Goal: Transaction & Acquisition: Purchase product/service

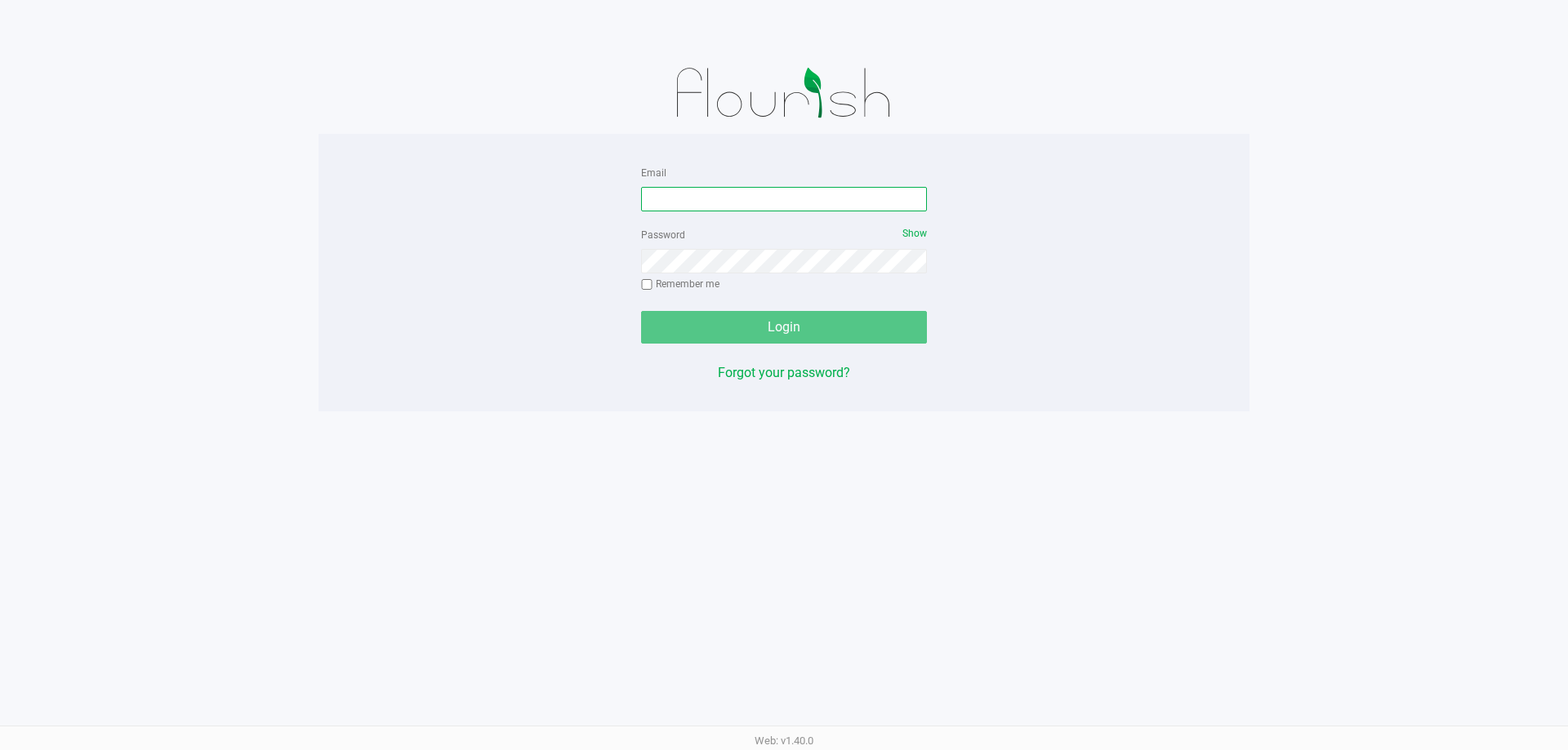
click at [744, 196] on input "Email" at bounding box center [783, 200] width 286 height 25
type input "[EMAIL_ADDRESS][DOMAIN_NAME]"
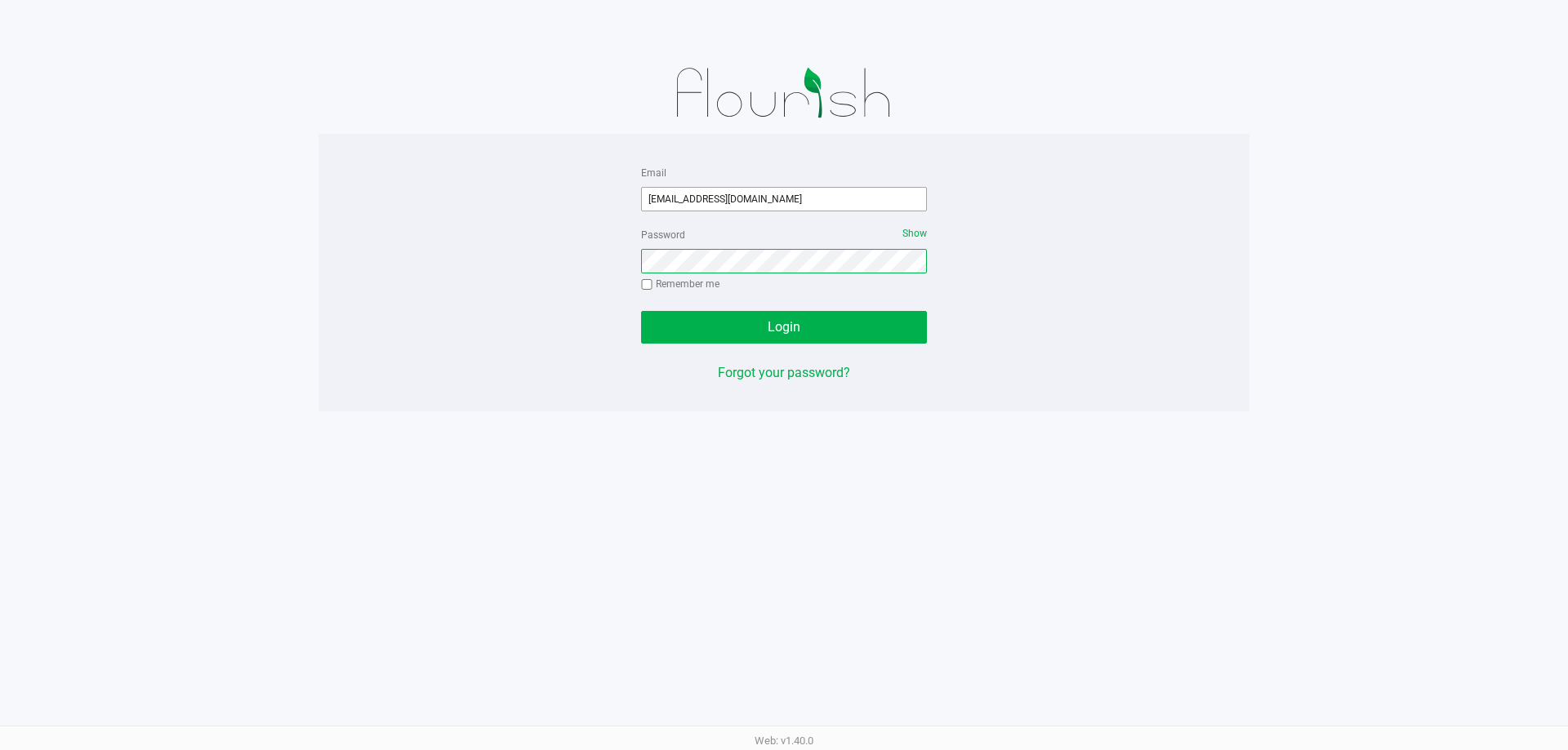
click at [641, 311] on button "Login" at bounding box center [783, 327] width 286 height 32
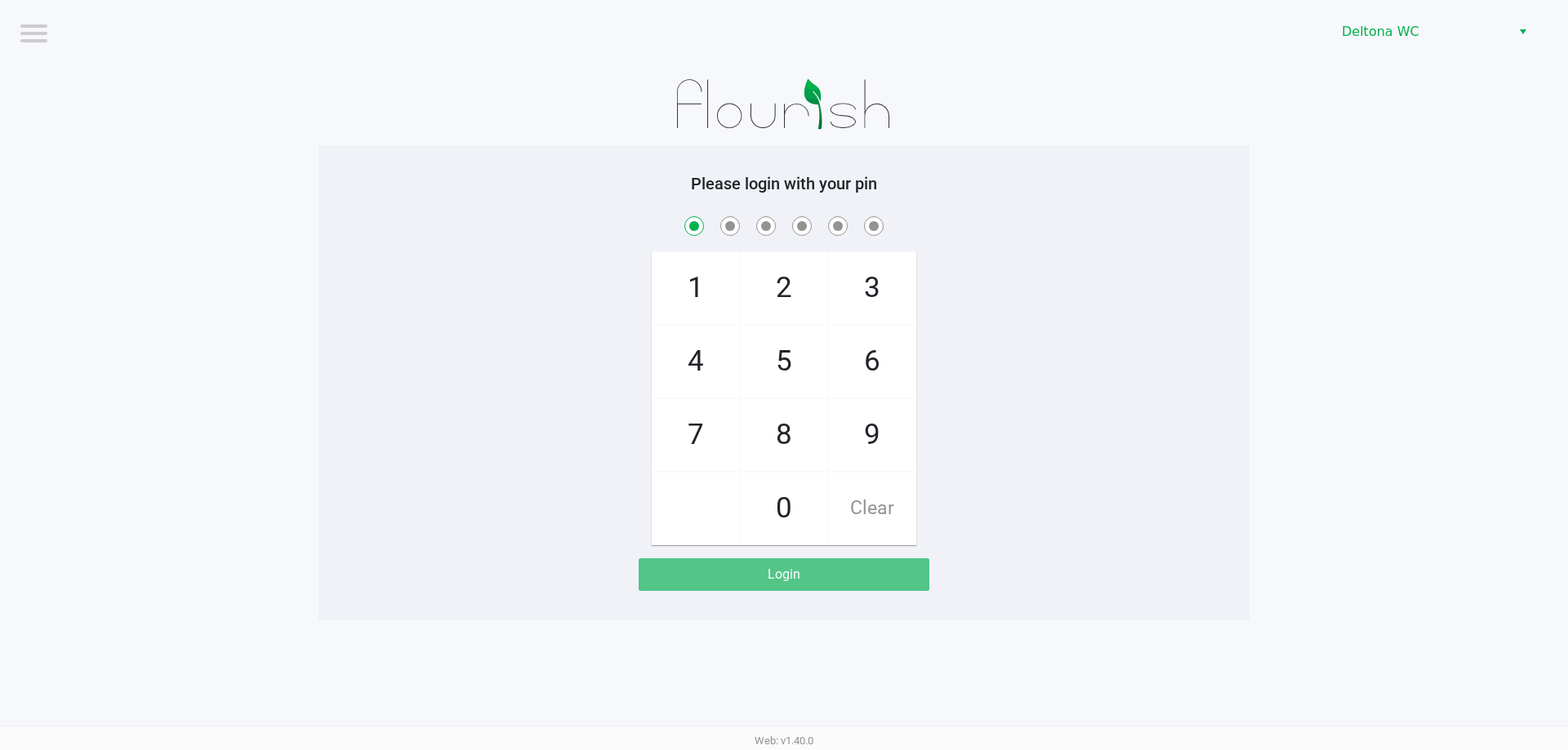
checkbox input "true"
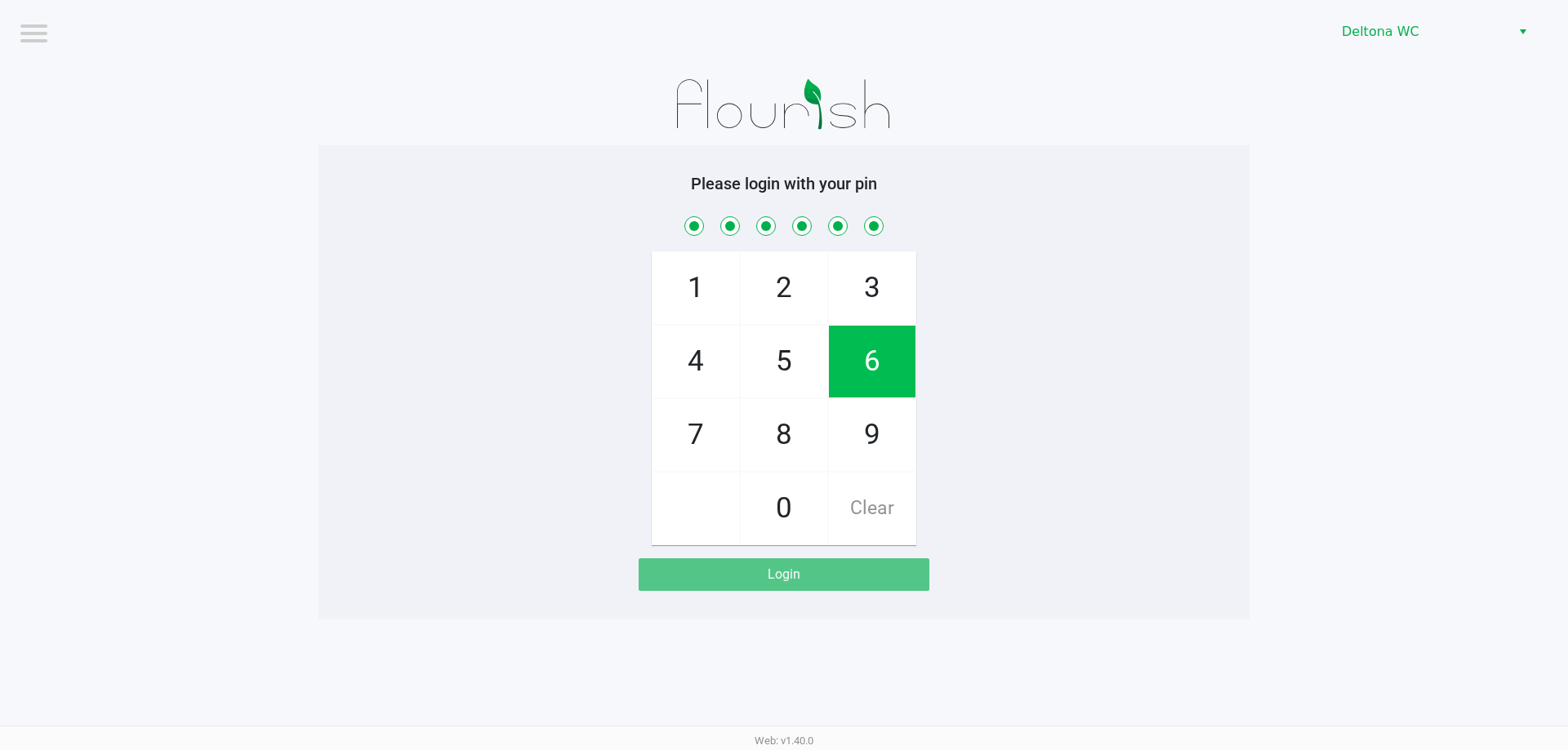
checkbox input "true"
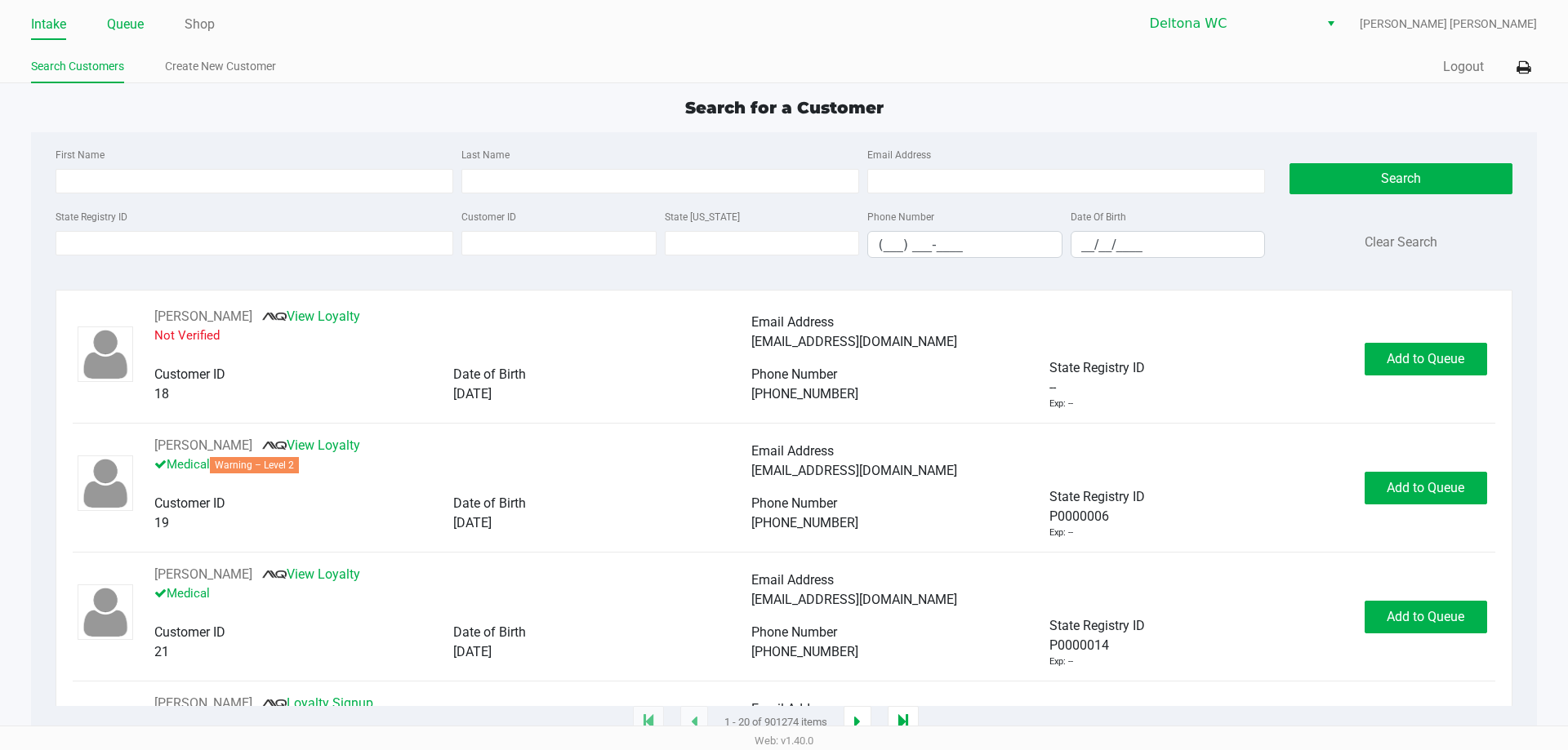
click at [126, 20] on link "Queue" at bounding box center [125, 25] width 36 height 23
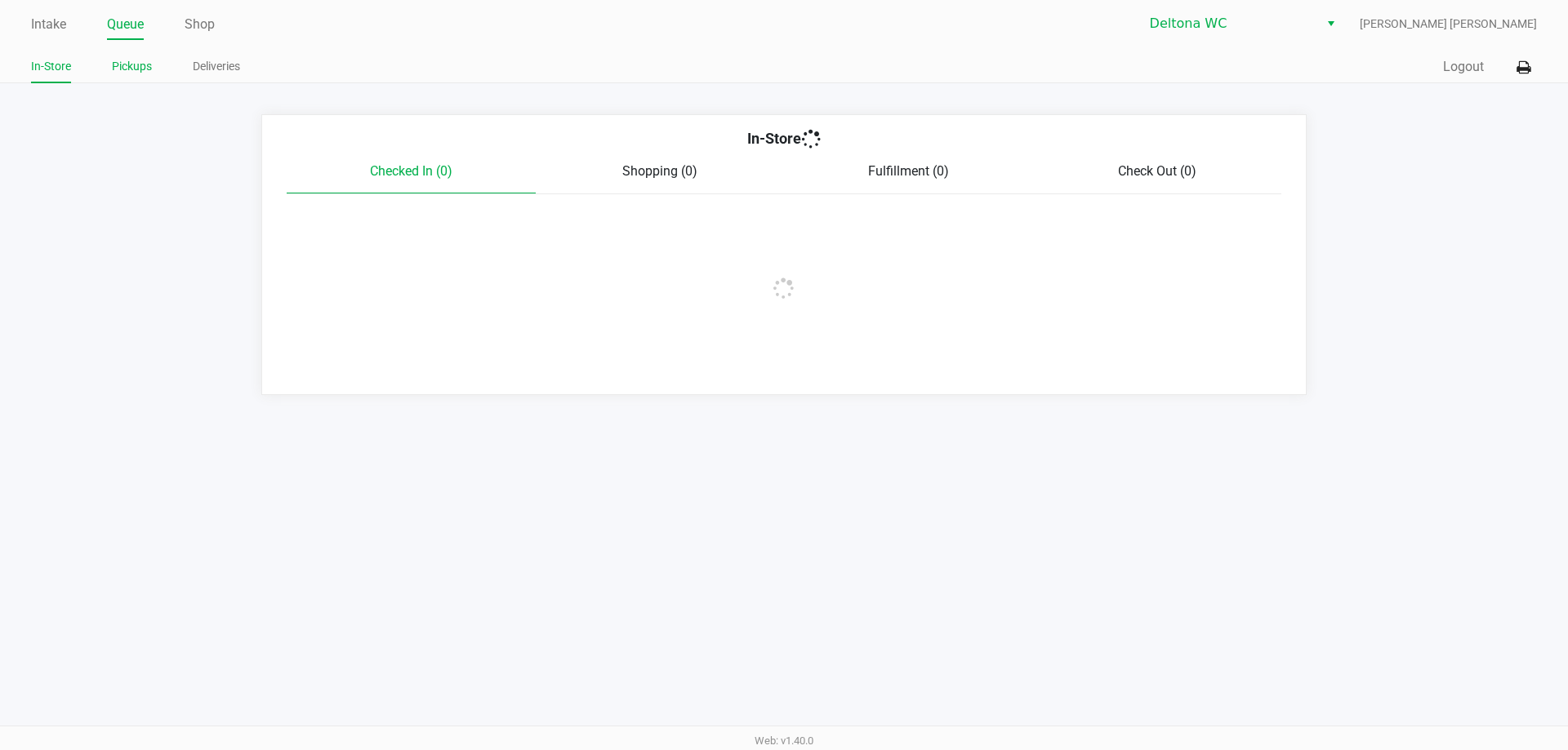
drag, startPoint x: 118, startPoint y: 60, endPoint x: 161, endPoint y: 60, distance: 43.0
click at [118, 60] on link "Pickups" at bounding box center [132, 66] width 40 height 21
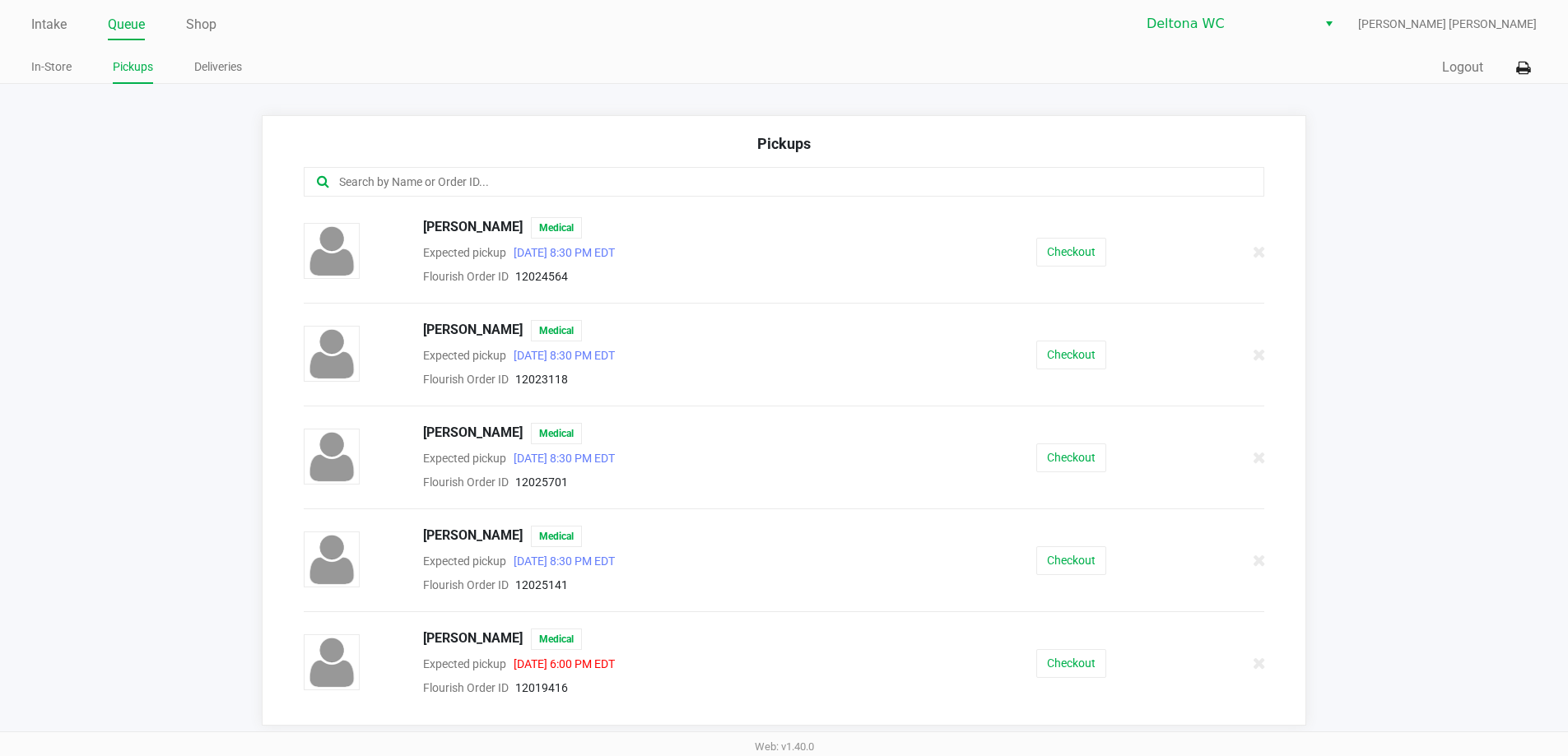
click at [645, 178] on input "text" at bounding box center [758, 182] width 841 height 19
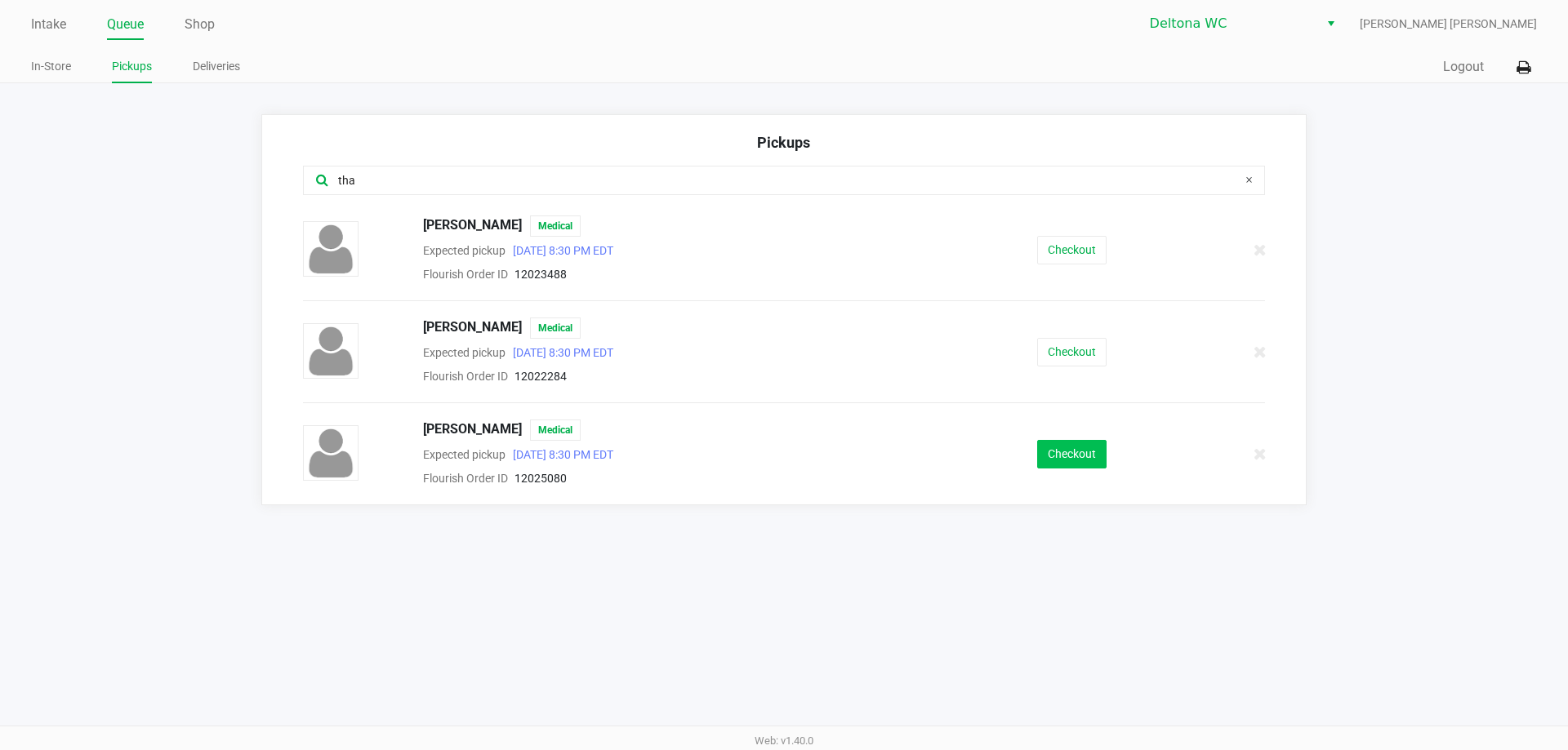
type input "tha"
click at [1094, 443] on button "Checkout" at bounding box center [1072, 454] width 70 height 29
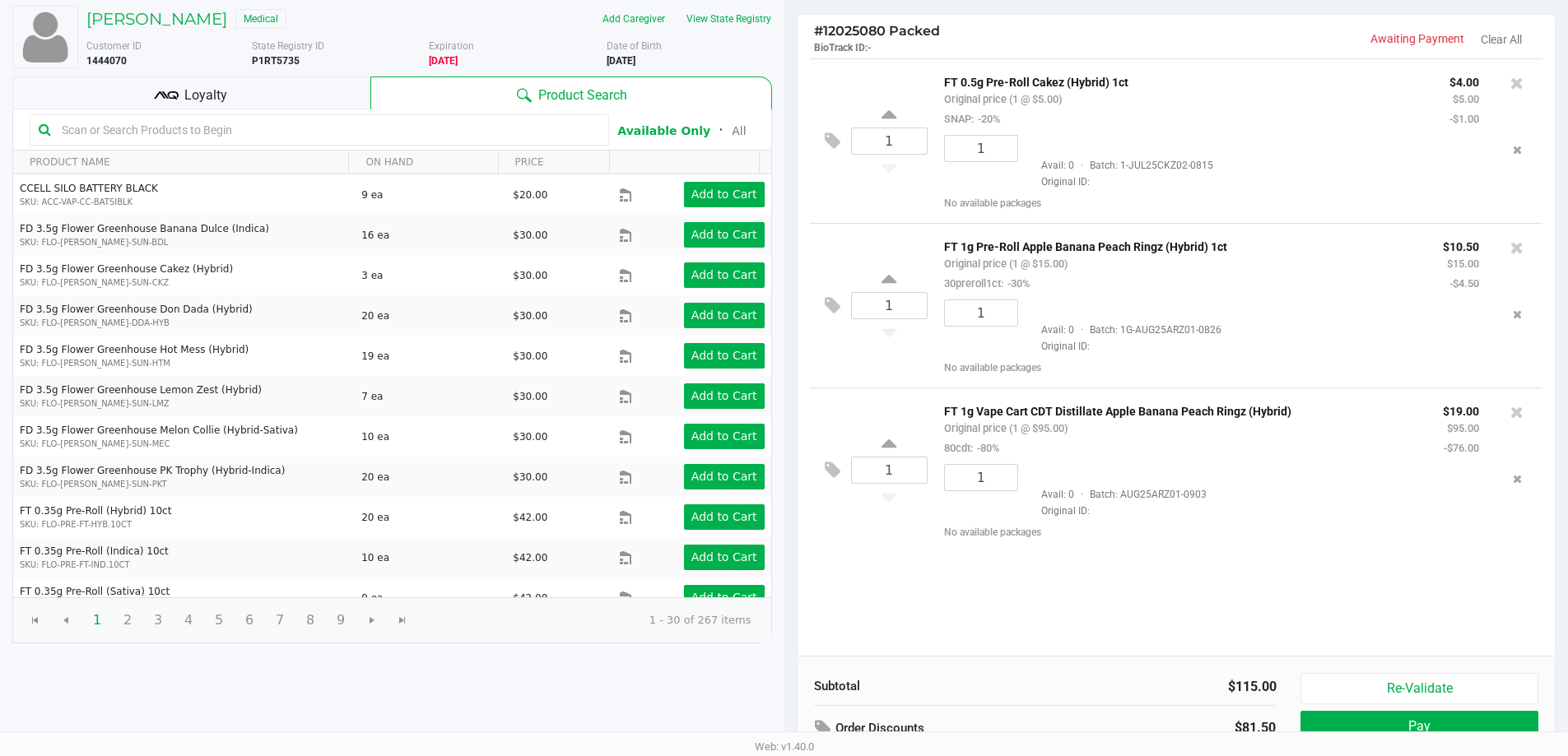
scroll to position [169, 0]
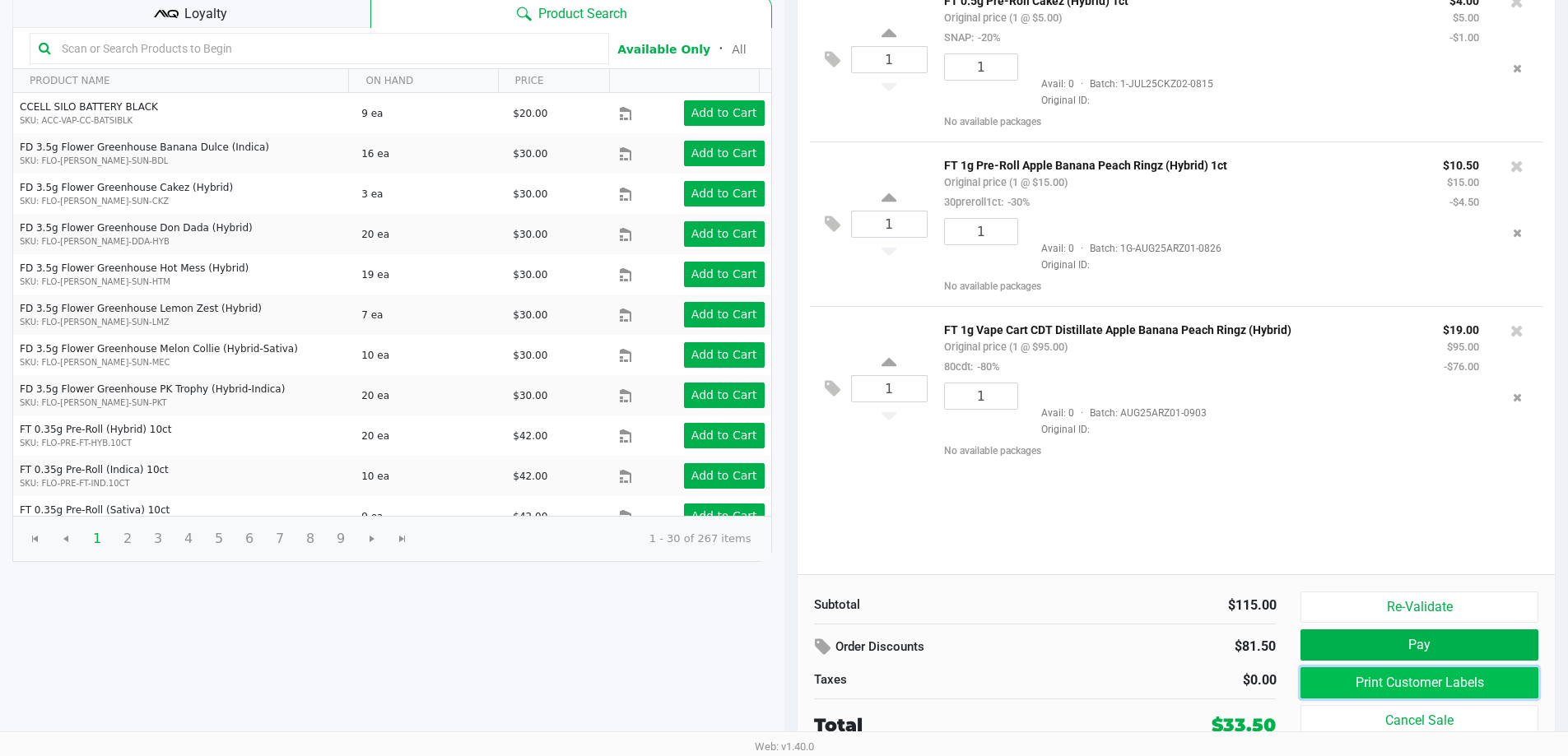
click at [1356, 691] on button "Print Customer Labels" at bounding box center [1419, 683] width 237 height 31
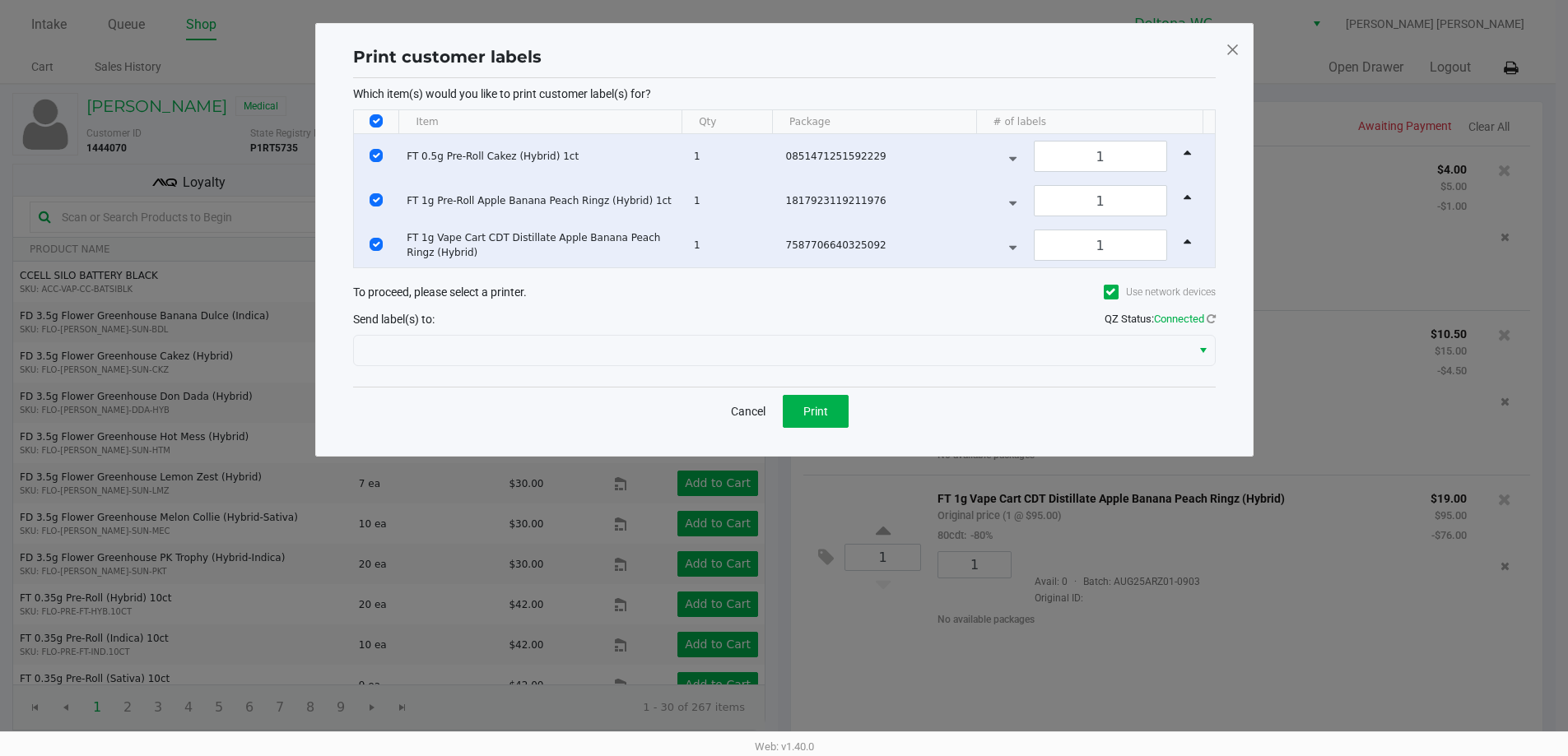
scroll to position [0, 0]
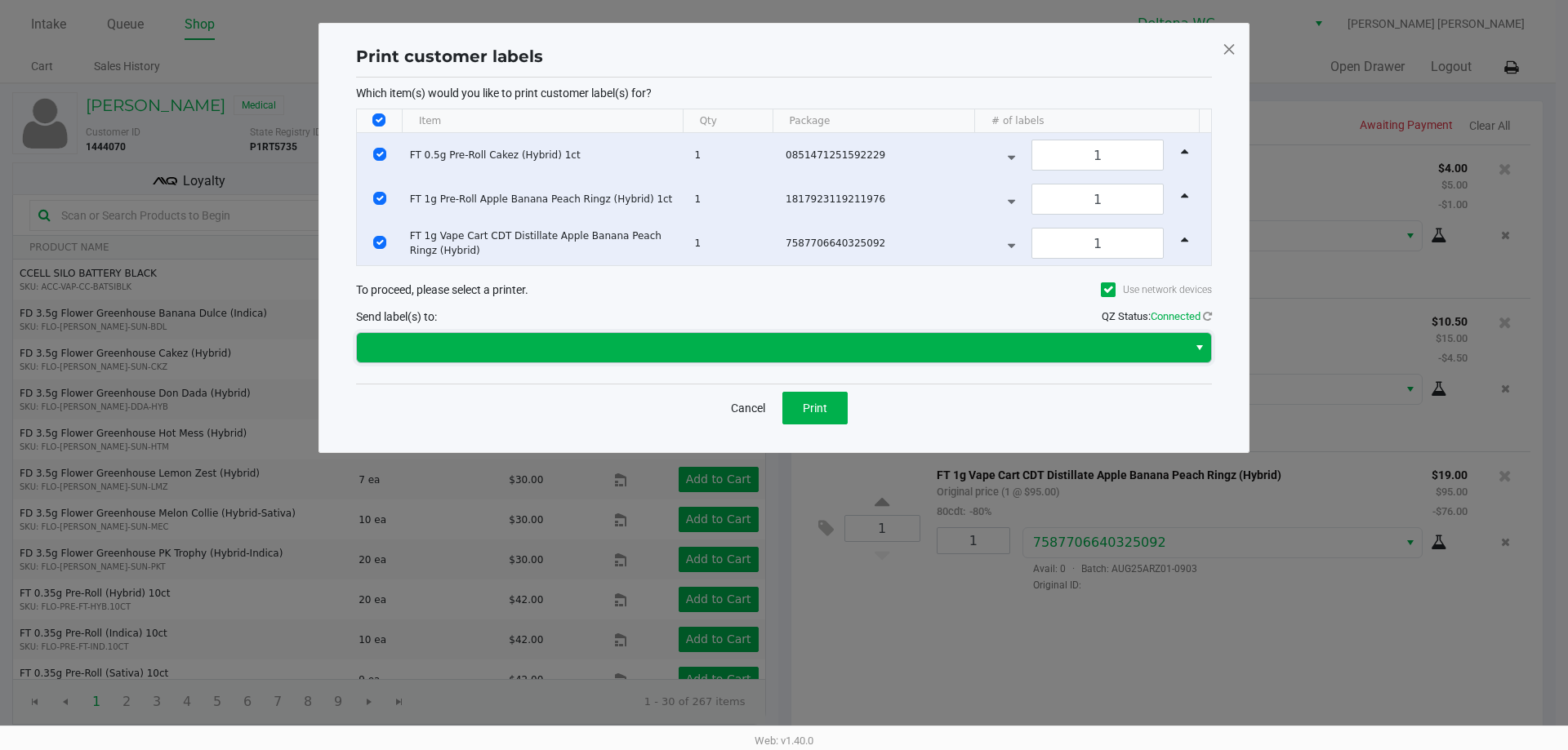
click at [725, 340] on span at bounding box center [772, 348] width 810 height 20
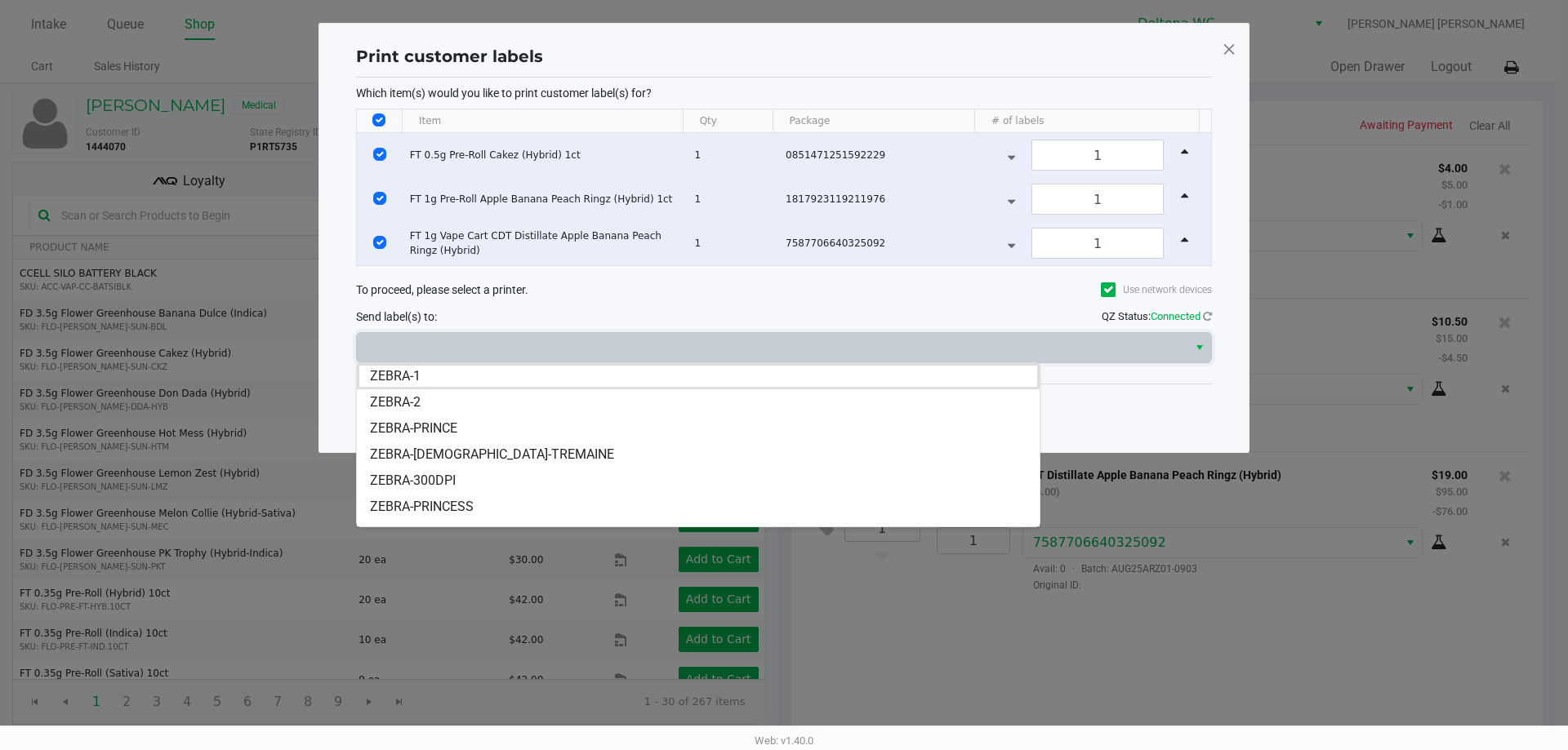
drag, startPoint x: 490, startPoint y: 450, endPoint x: 638, endPoint y: 419, distance: 151.2
click at [498, 445] on span "ZEBRA-[DEMOGRAPHIC_DATA]-TREMAINE" at bounding box center [492, 454] width 244 height 20
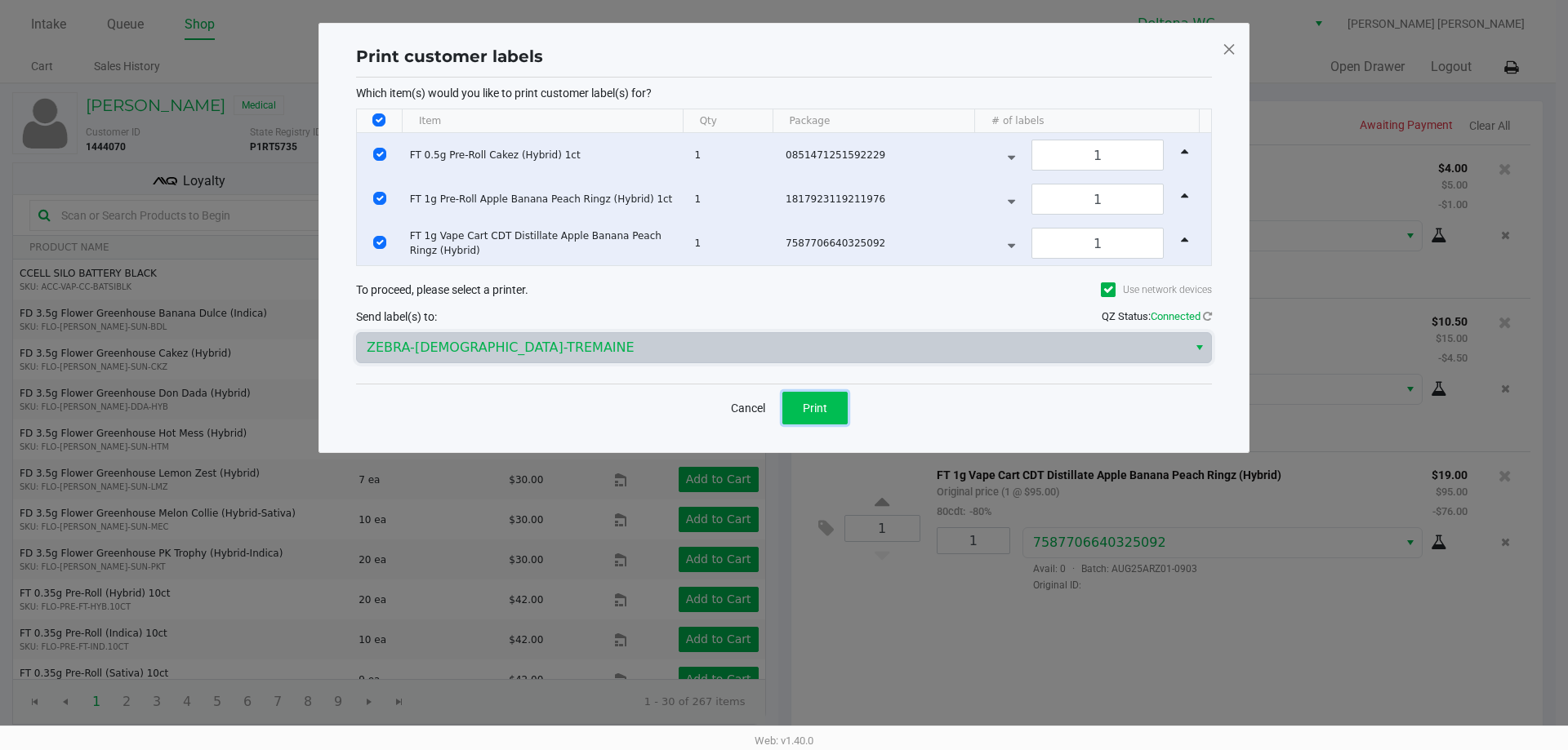
click at [806, 394] on button "Print" at bounding box center [815, 407] width 65 height 32
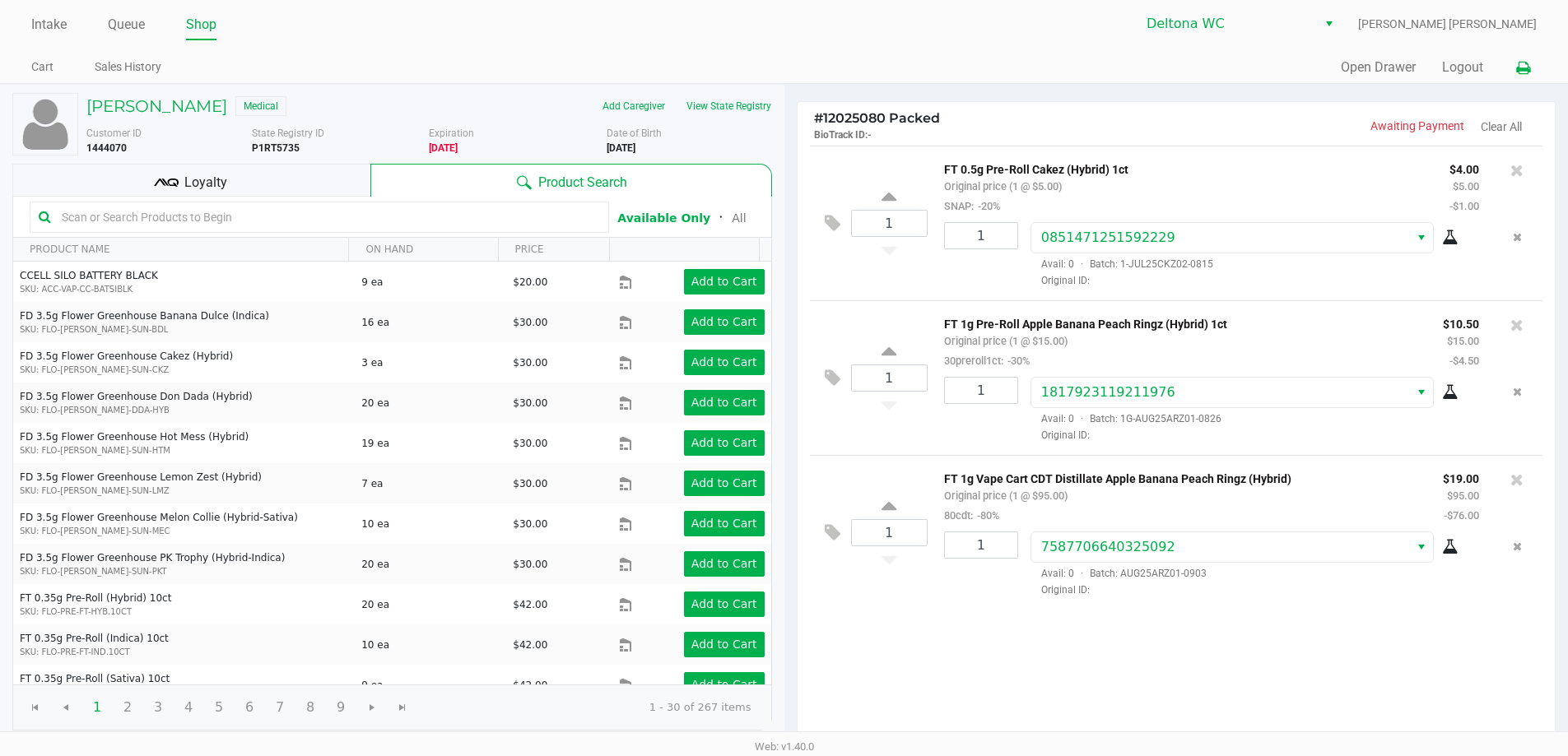
click at [1519, 68] on icon at bounding box center [1523, 68] width 14 height 12
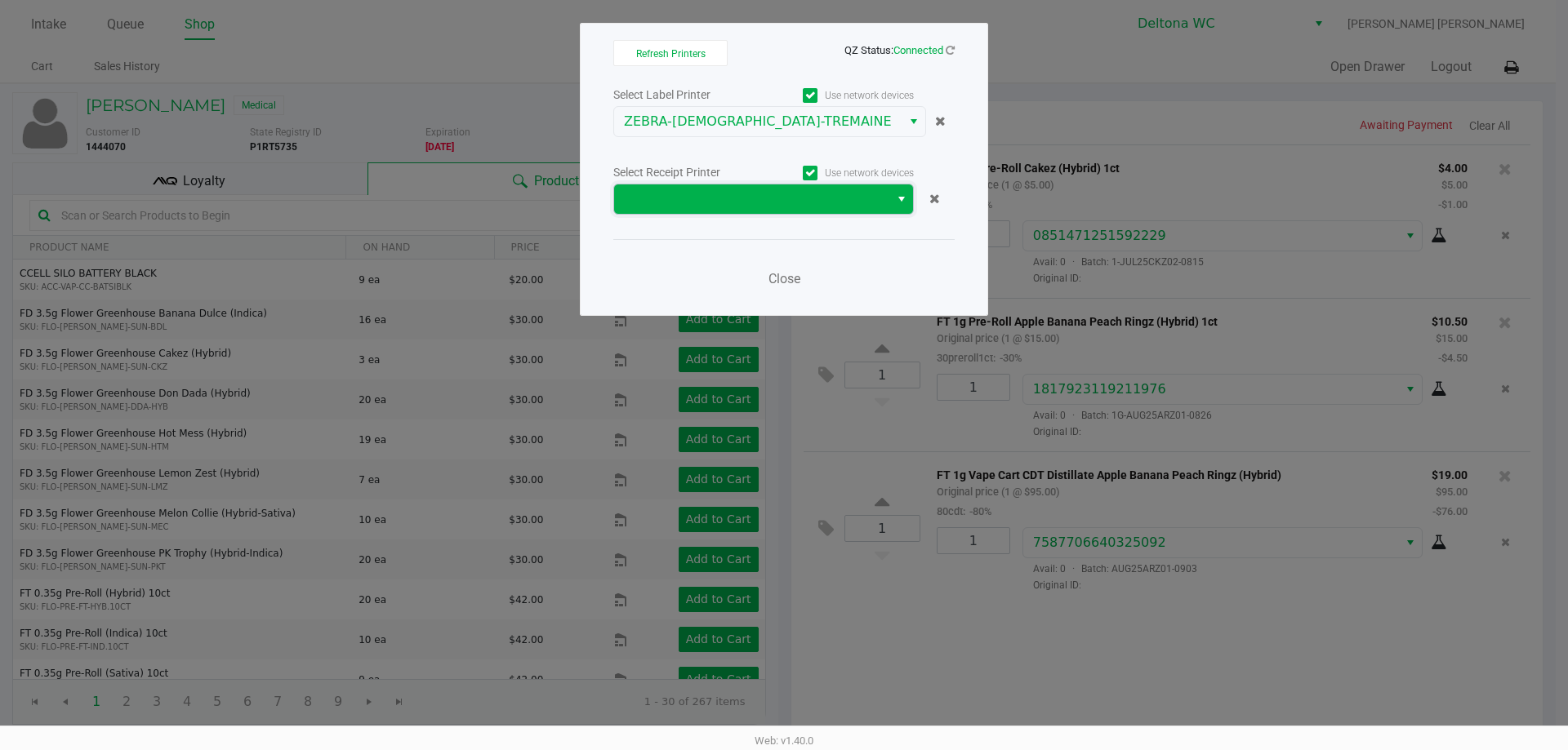
click at [750, 204] on span at bounding box center [751, 200] width 256 height 20
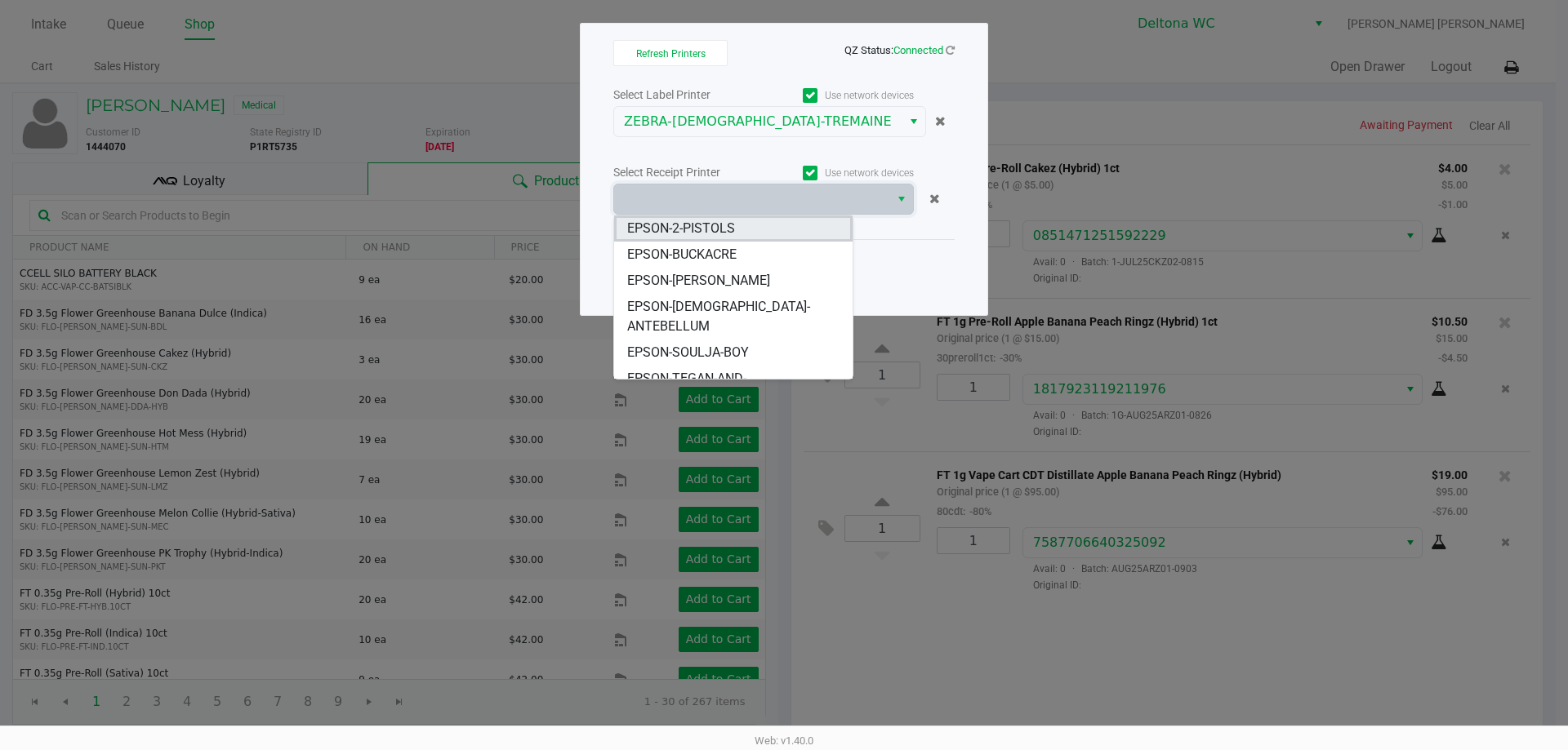
click at [699, 227] on span "EPSON-2-PISTOLS" at bounding box center [681, 228] width 108 height 20
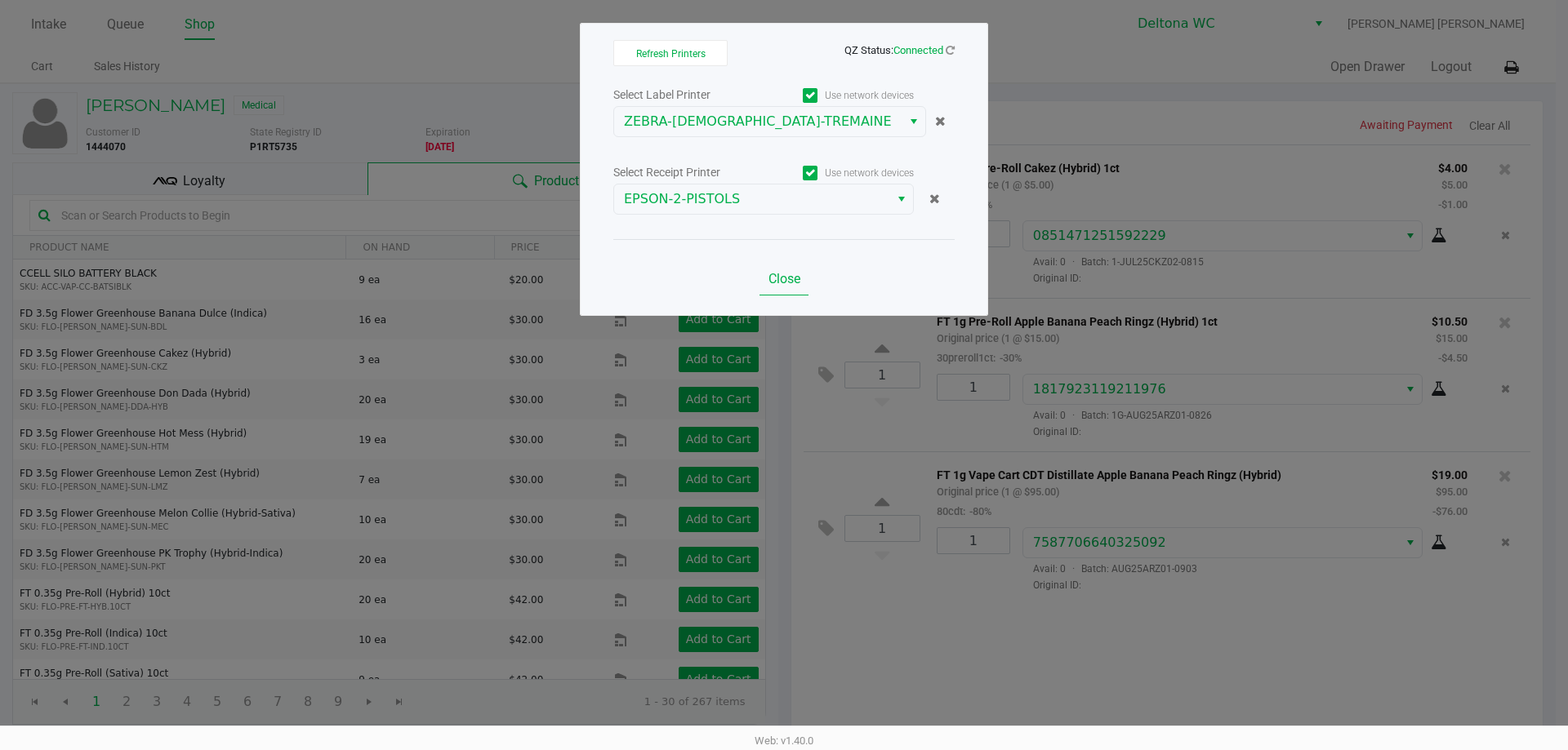
drag, startPoint x: 794, startPoint y: 297, endPoint x: 788, endPoint y: 285, distance: 13.4
click at [794, 296] on div "Close" at bounding box center [784, 269] width 341 height 60
click at [786, 281] on span "Close" at bounding box center [784, 278] width 31 height 16
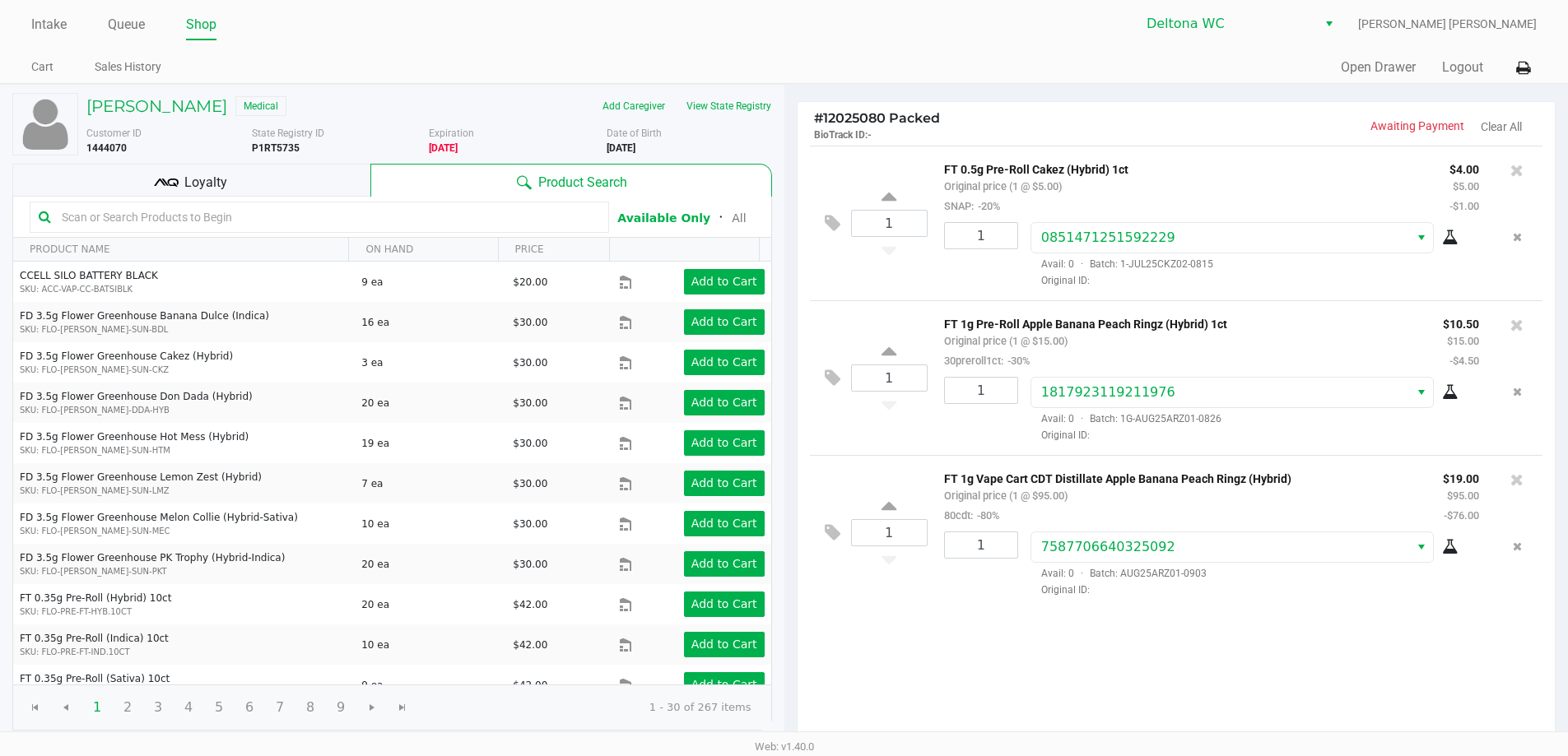
click at [1193, 684] on div "1 FT 0.5g Pre-Roll Cakez (Hybrid) 1ct Original price (1 @ $5.00) SNAP: -20% $4.…" at bounding box center [1177, 445] width 758 height 597
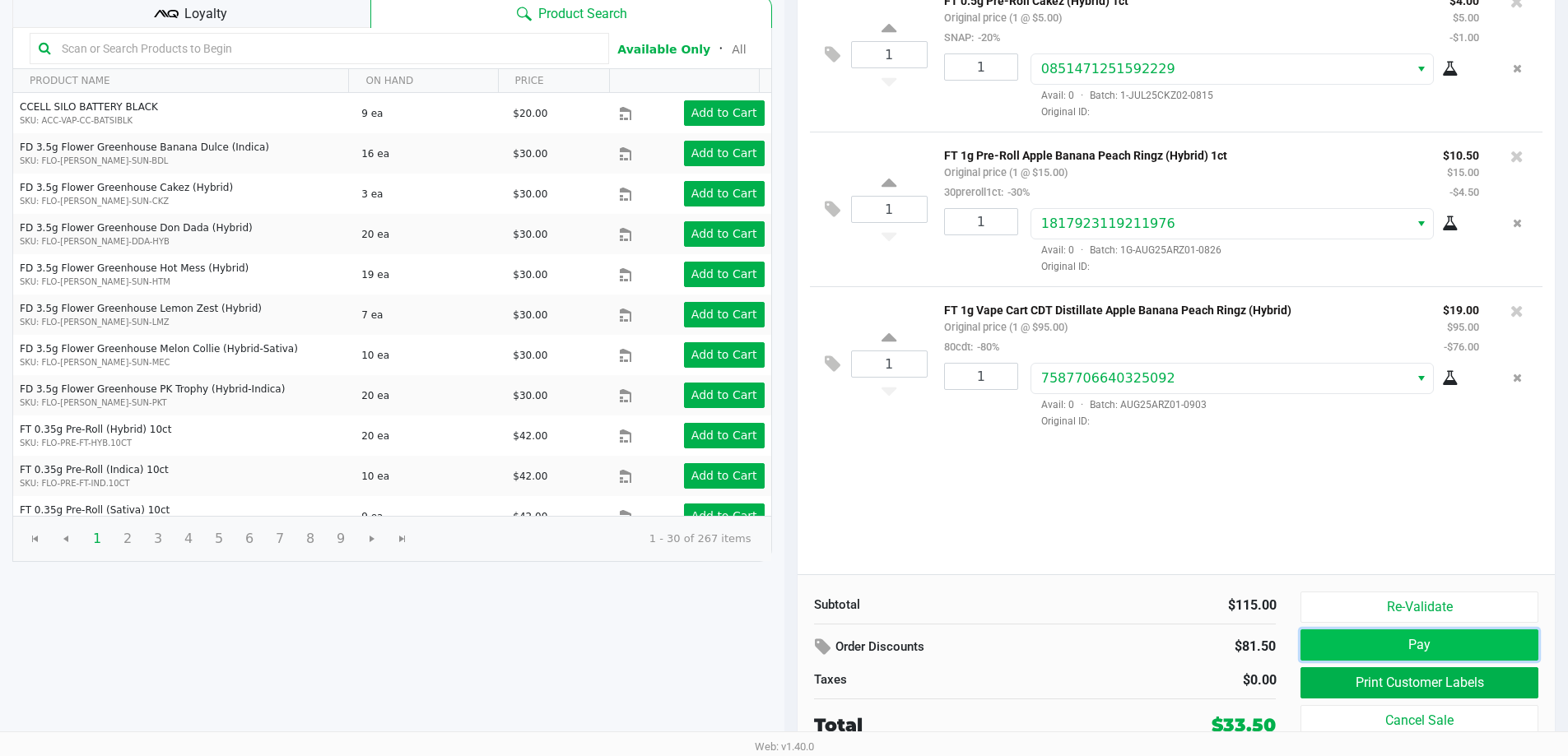
click at [1414, 652] on button "Pay" at bounding box center [1419, 644] width 237 height 31
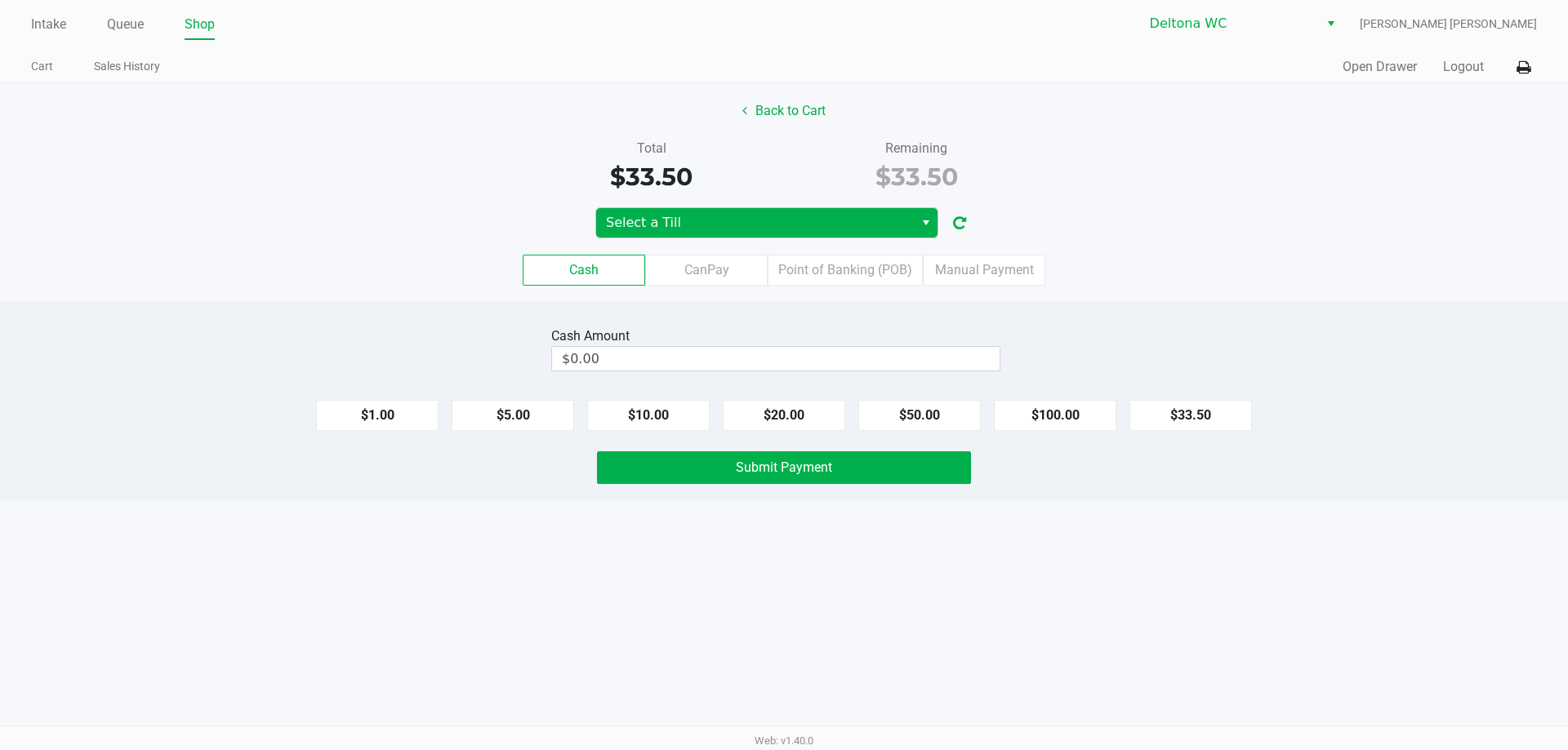
drag, startPoint x: 786, startPoint y: 176, endPoint x: 782, endPoint y: 214, distance: 38.2
click at [786, 180] on div "Remaining $33.50" at bounding box center [916, 167] width 266 height 56
click at [782, 214] on span "Select a Till" at bounding box center [755, 223] width 298 height 20
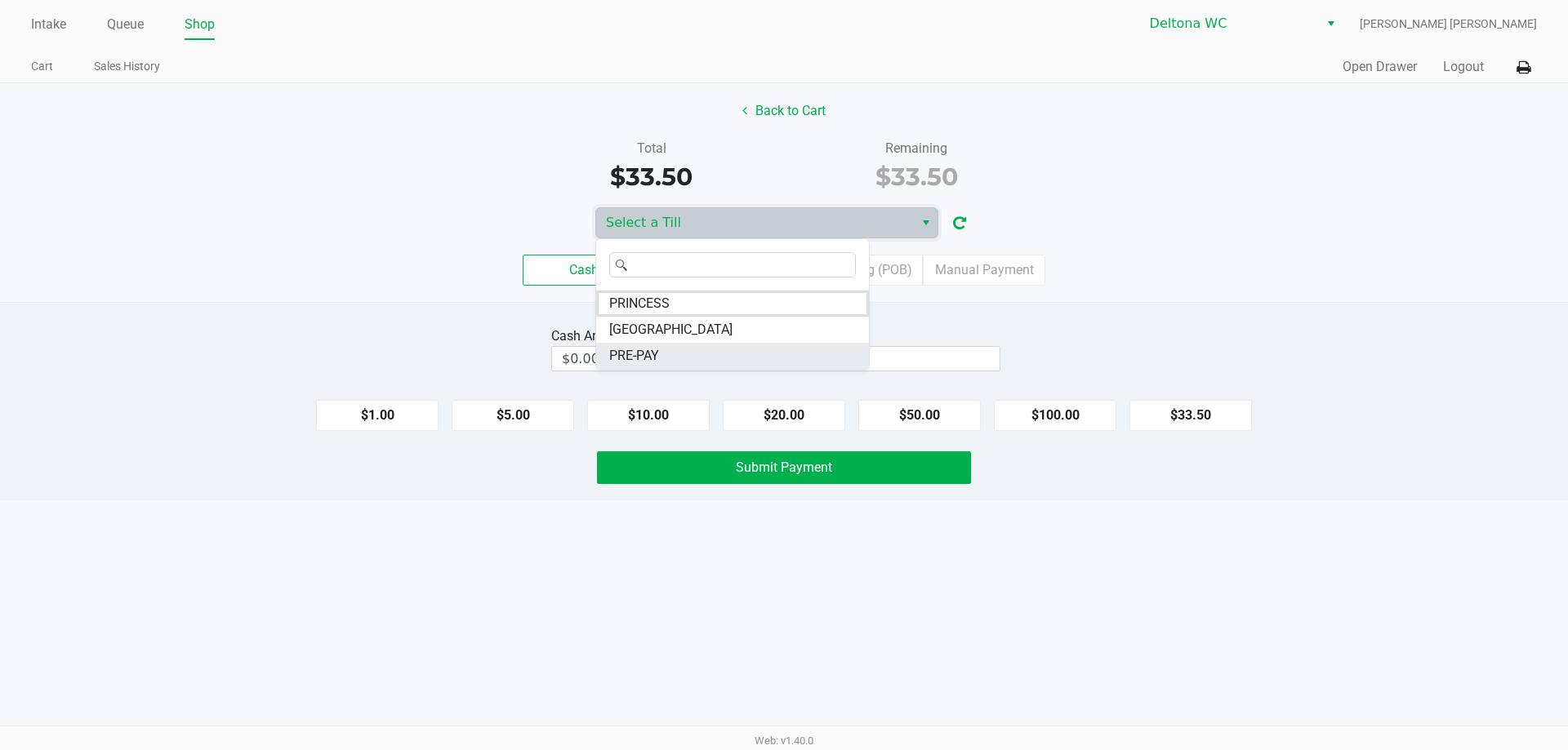
click at [660, 349] on li "PRE-PAY" at bounding box center [732, 356] width 272 height 26
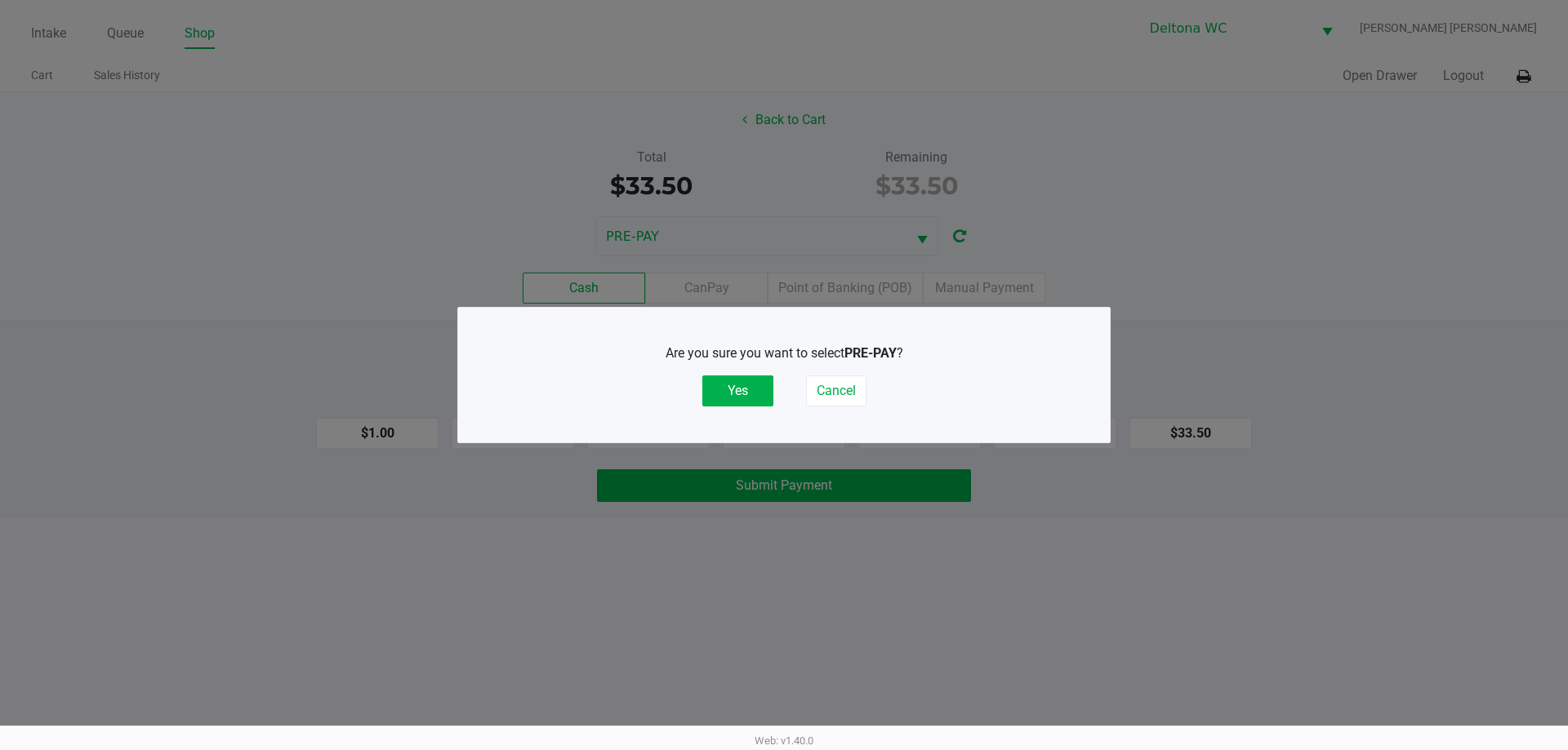
drag, startPoint x: 737, startPoint y: 387, endPoint x: 825, endPoint y: 340, distance: 99.8
click at [738, 387] on button "Yes" at bounding box center [738, 391] width 71 height 31
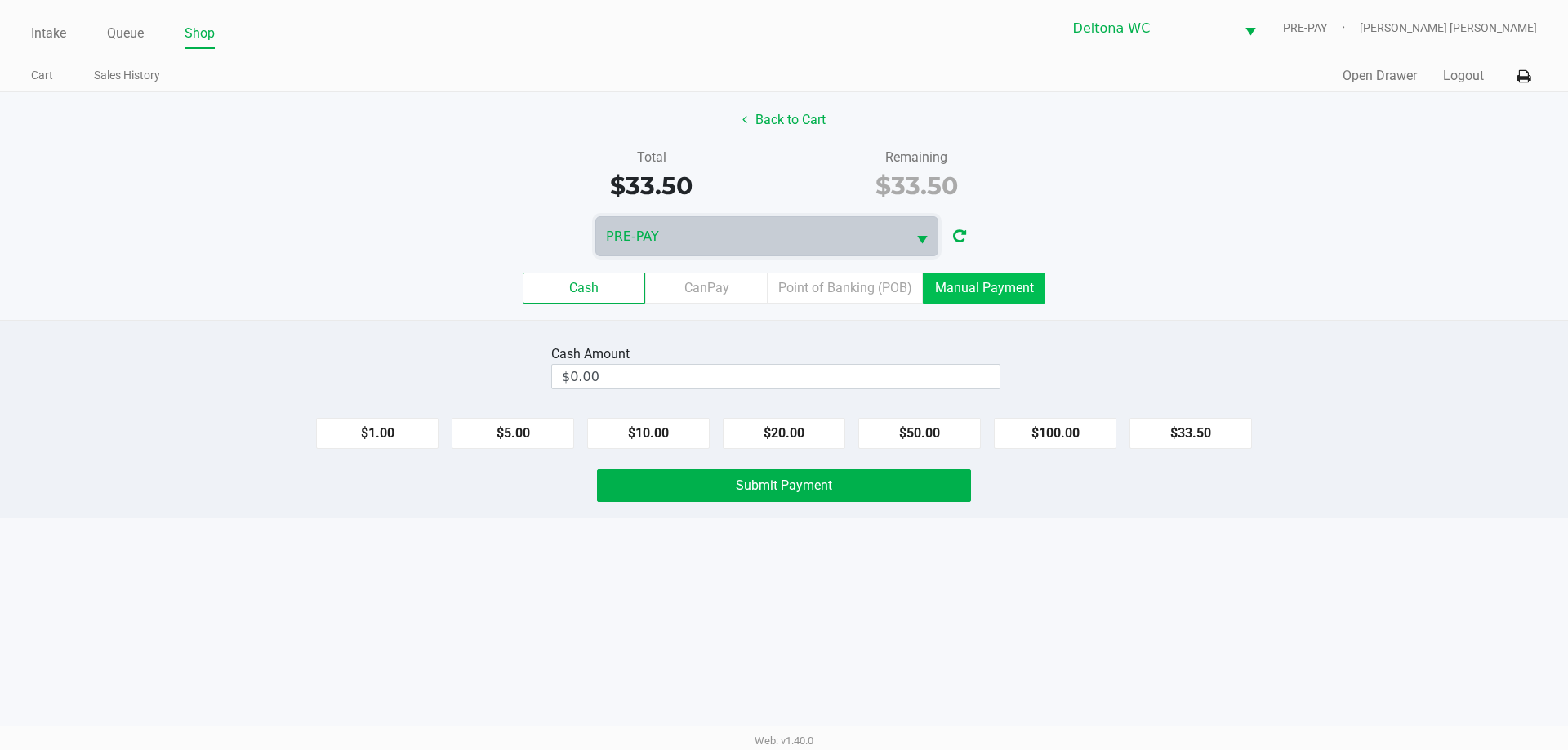
click at [978, 290] on label "Manual Payment" at bounding box center [984, 287] width 123 height 31
click at [0, 0] on 8 "Manual Payment" at bounding box center [0, 0] width 0 height 0
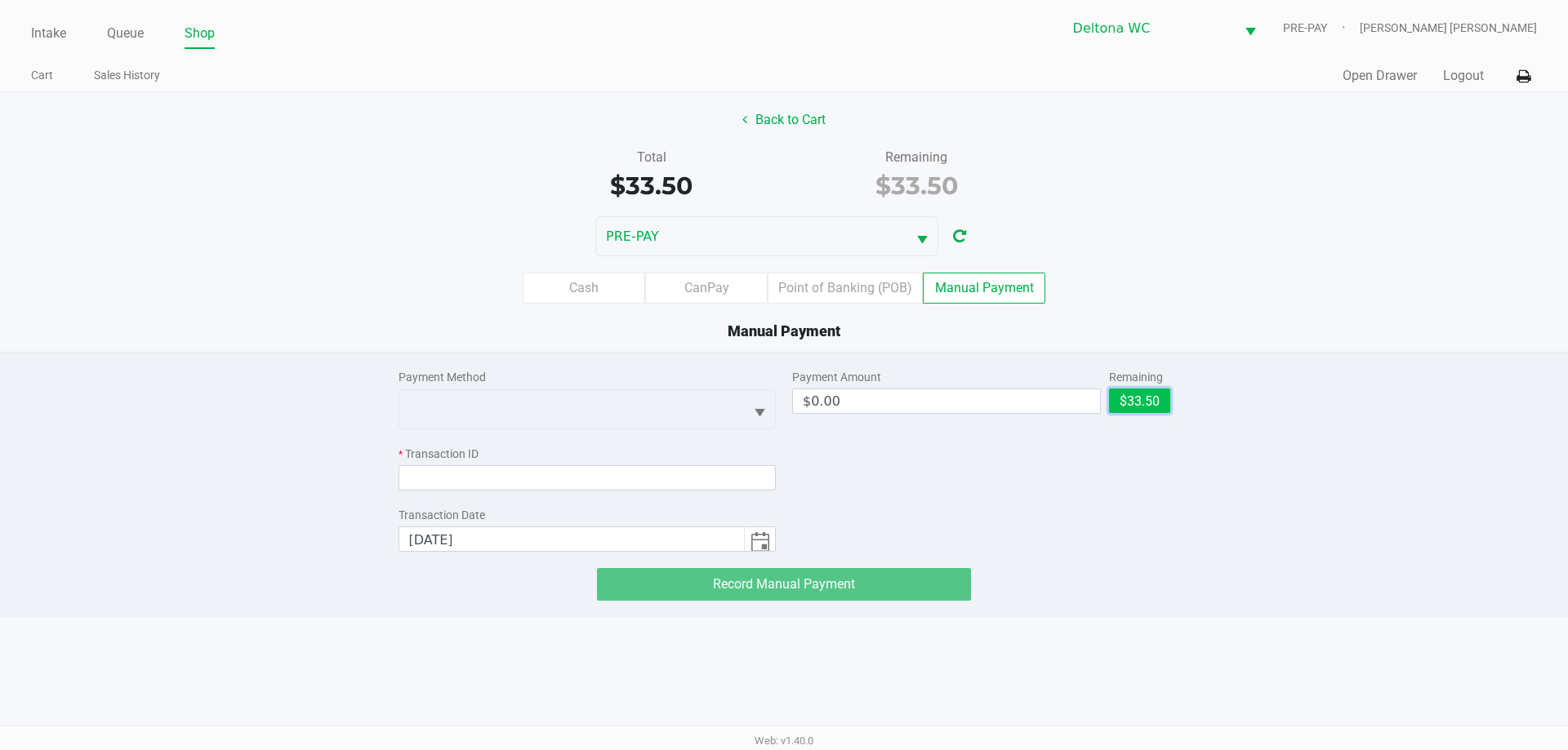
click at [1133, 397] on button "$33.50" at bounding box center [1139, 401] width 61 height 25
type input "$33.50"
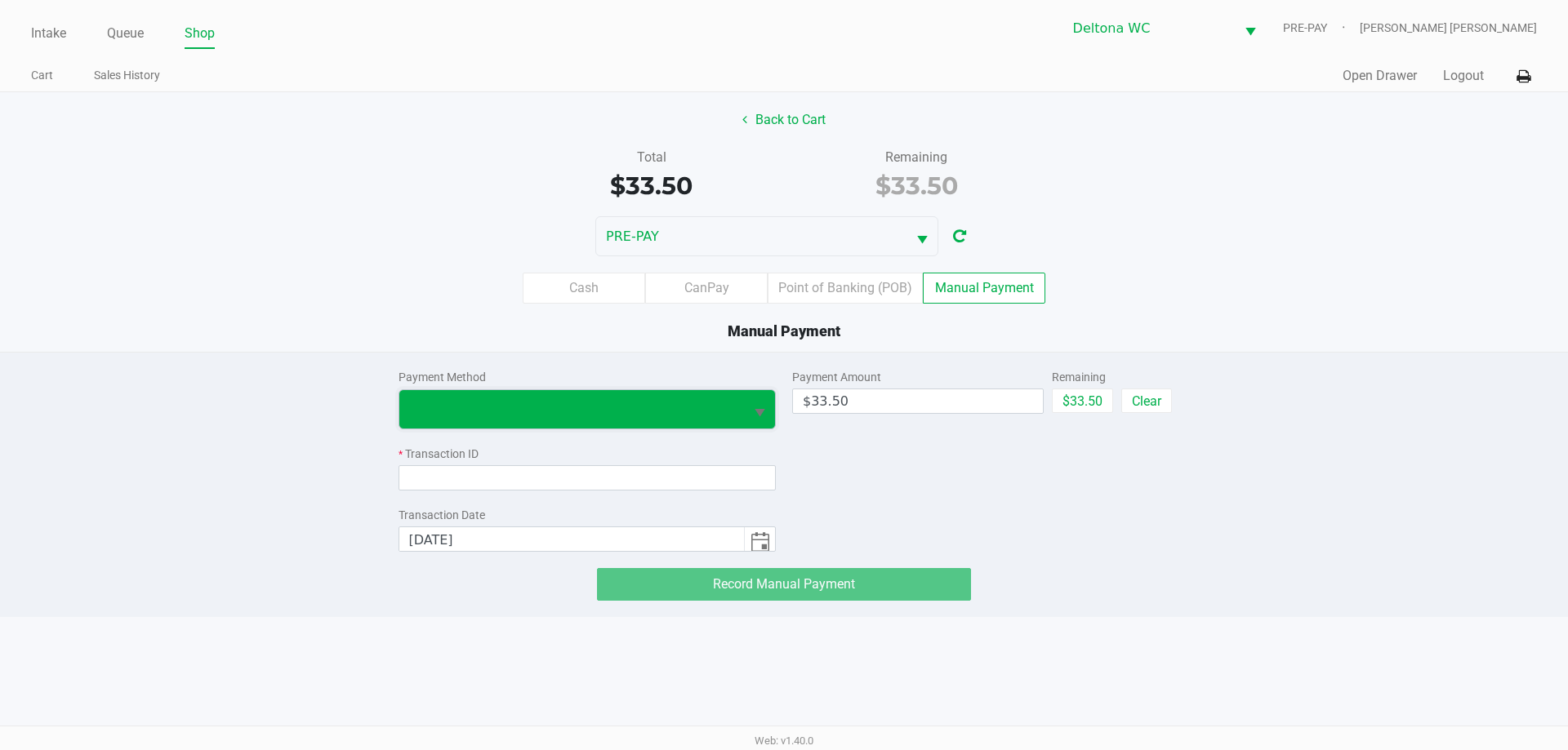
click at [647, 402] on span at bounding box center [572, 409] width 326 height 20
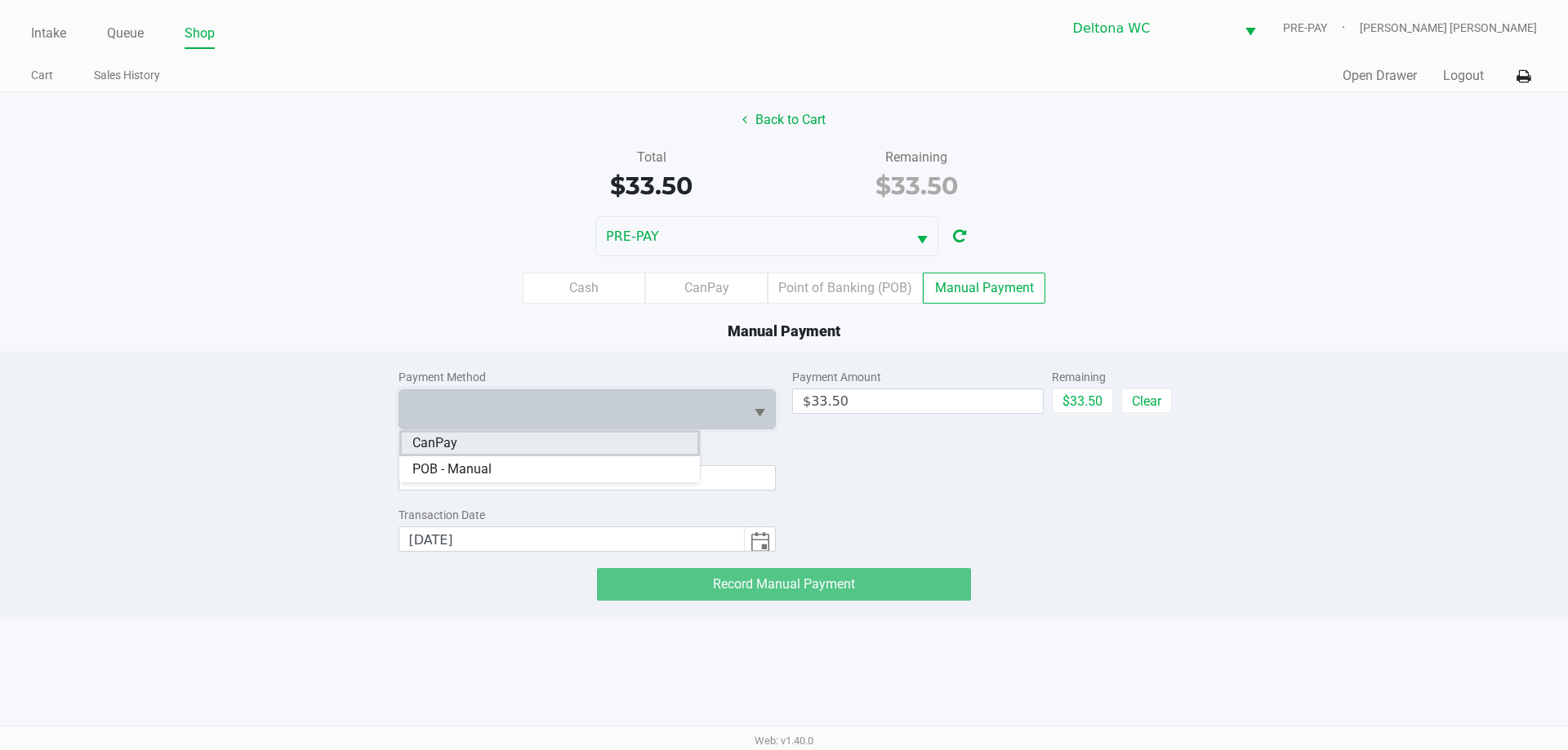
click at [549, 437] on li "CanPay" at bounding box center [549, 444] width 301 height 26
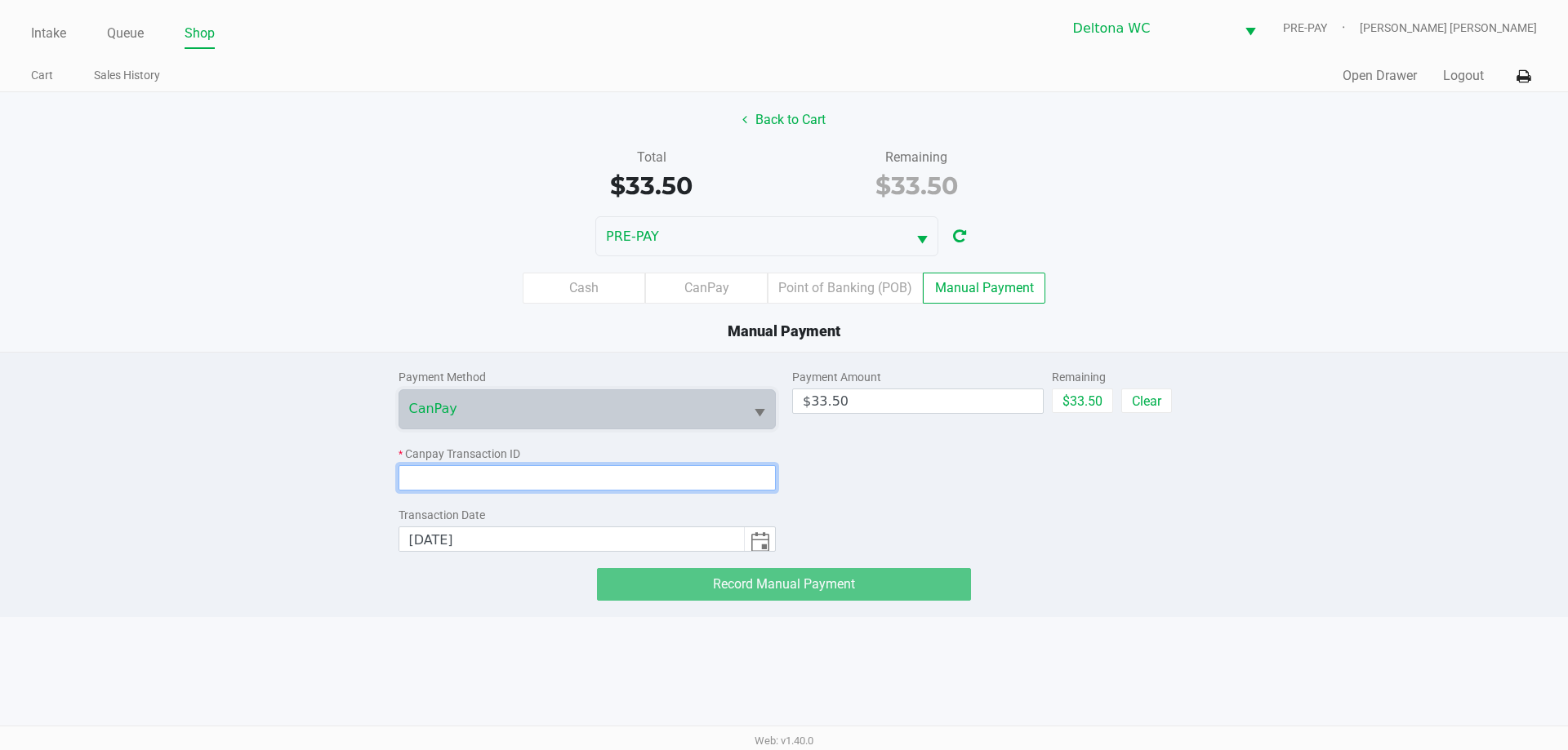
click at [540, 470] on input at bounding box center [587, 478] width 378 height 26
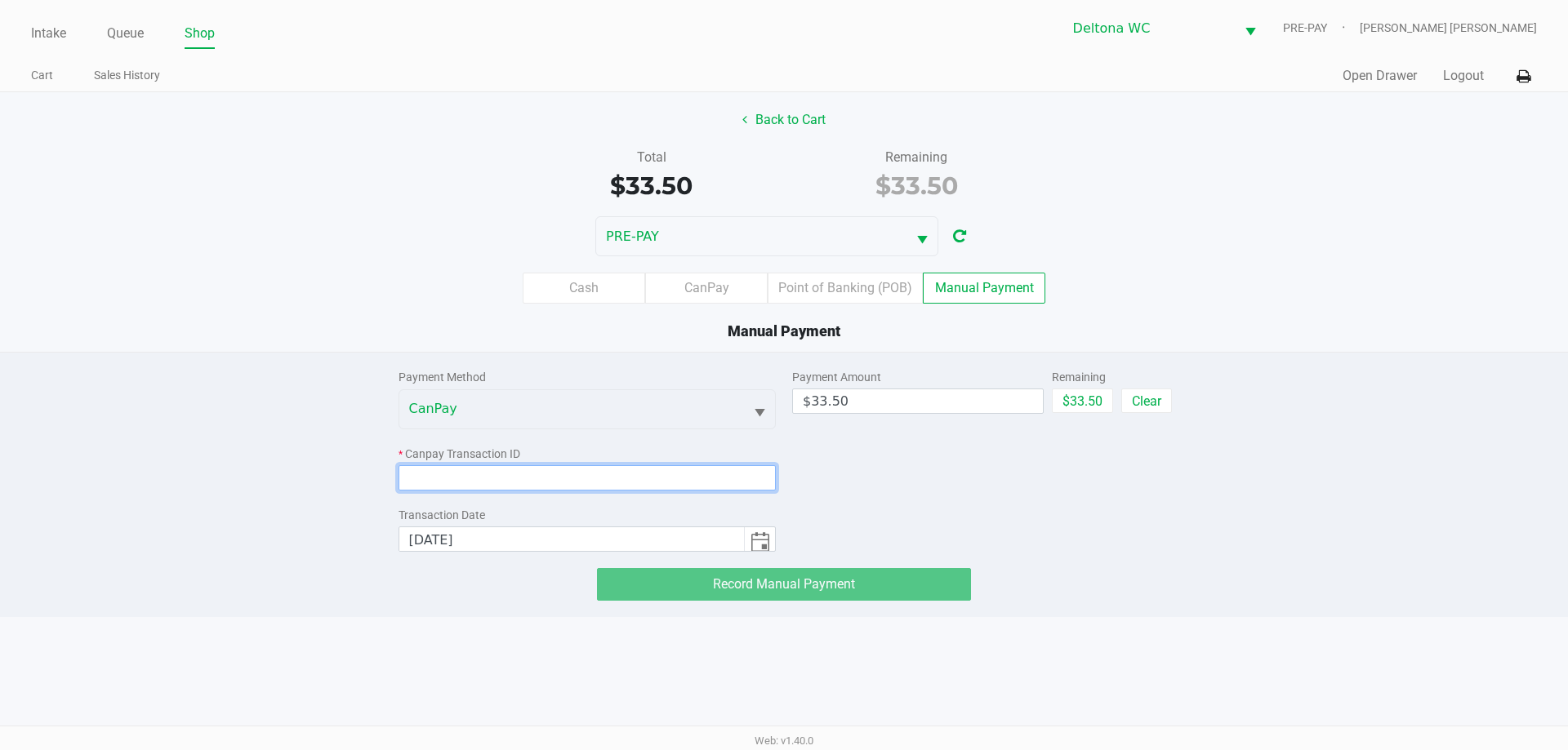
paste input "IFA5UHACAPAQ"
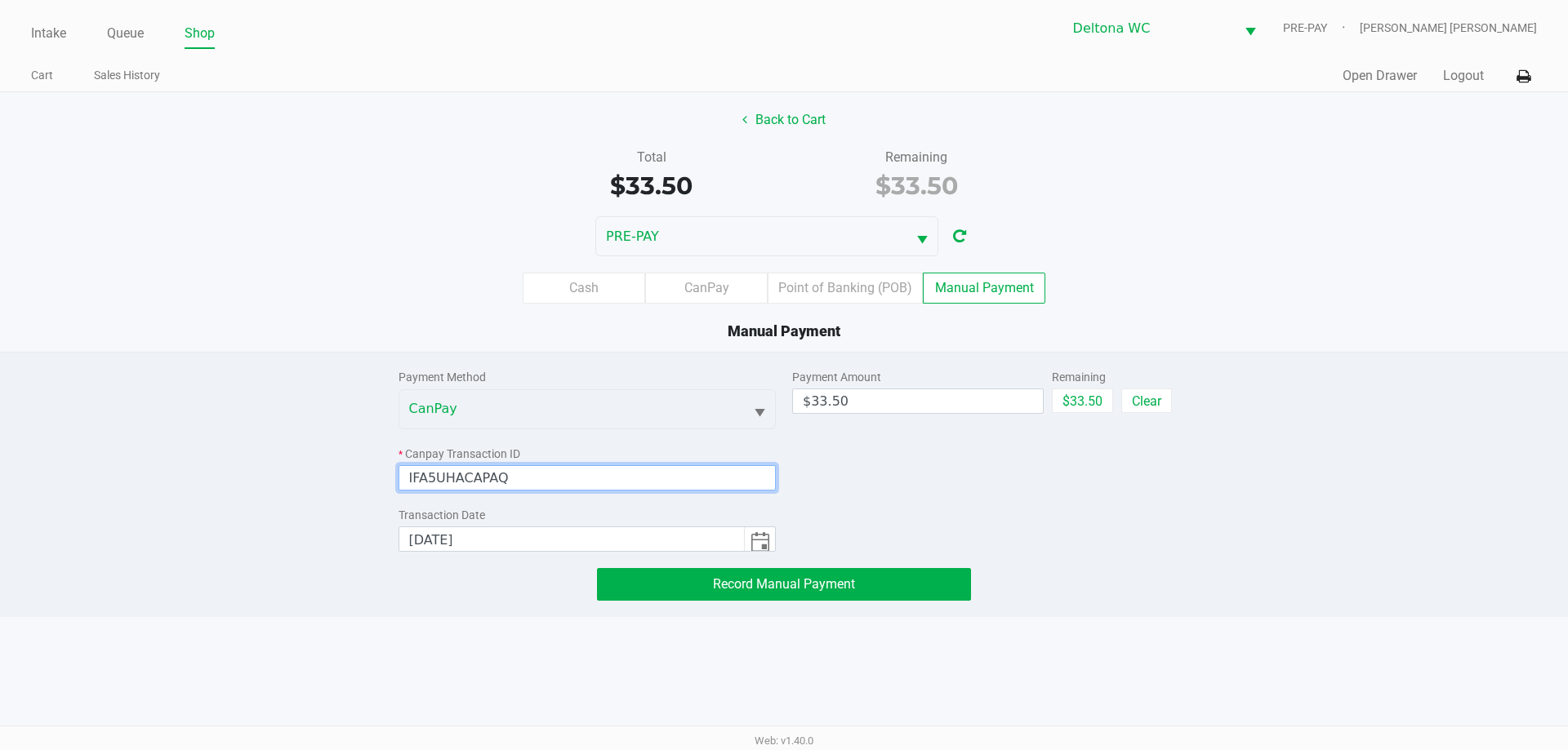
paste input "IFA5UHACAPAQ"
type input "I"
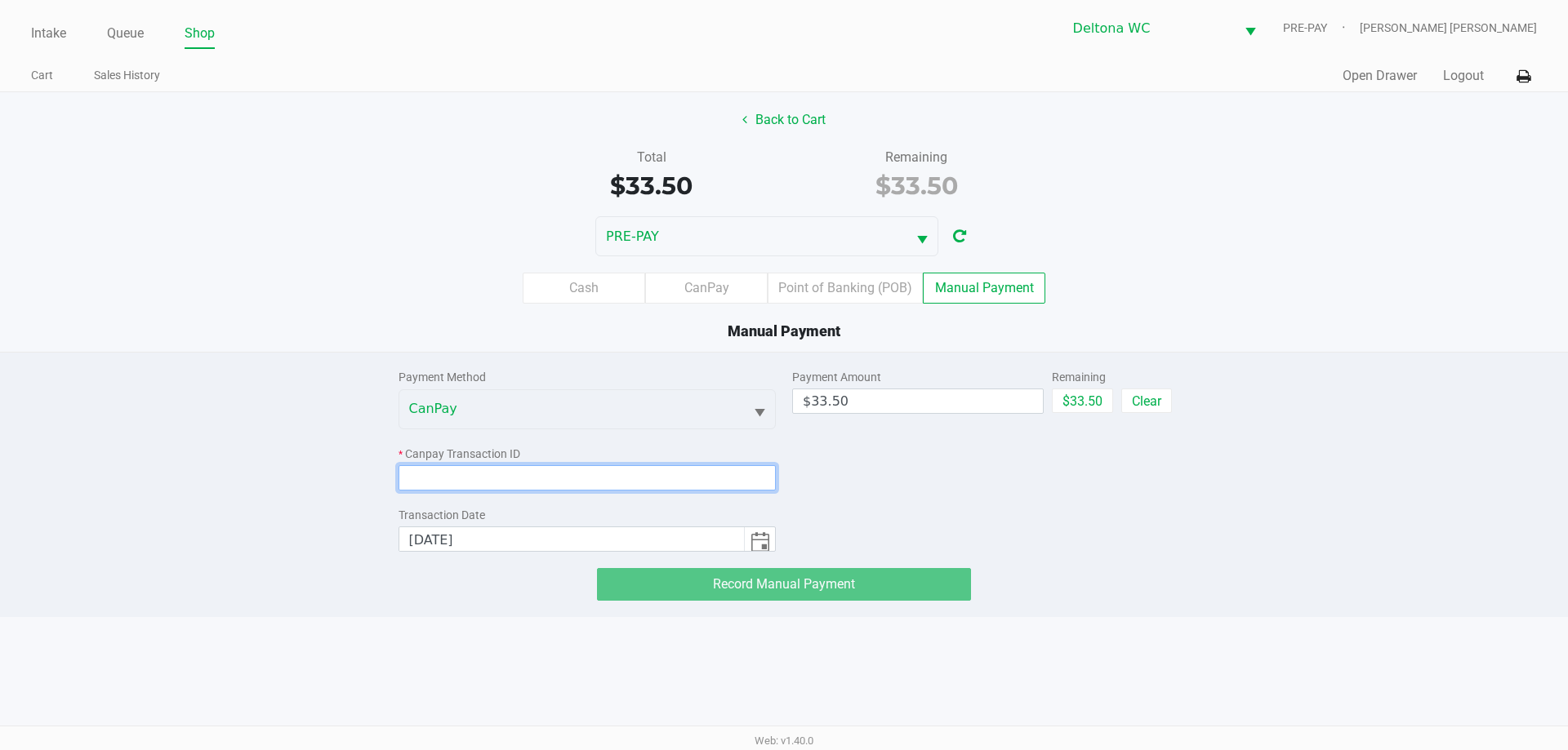
paste input "IFA5UHACAPAQ"
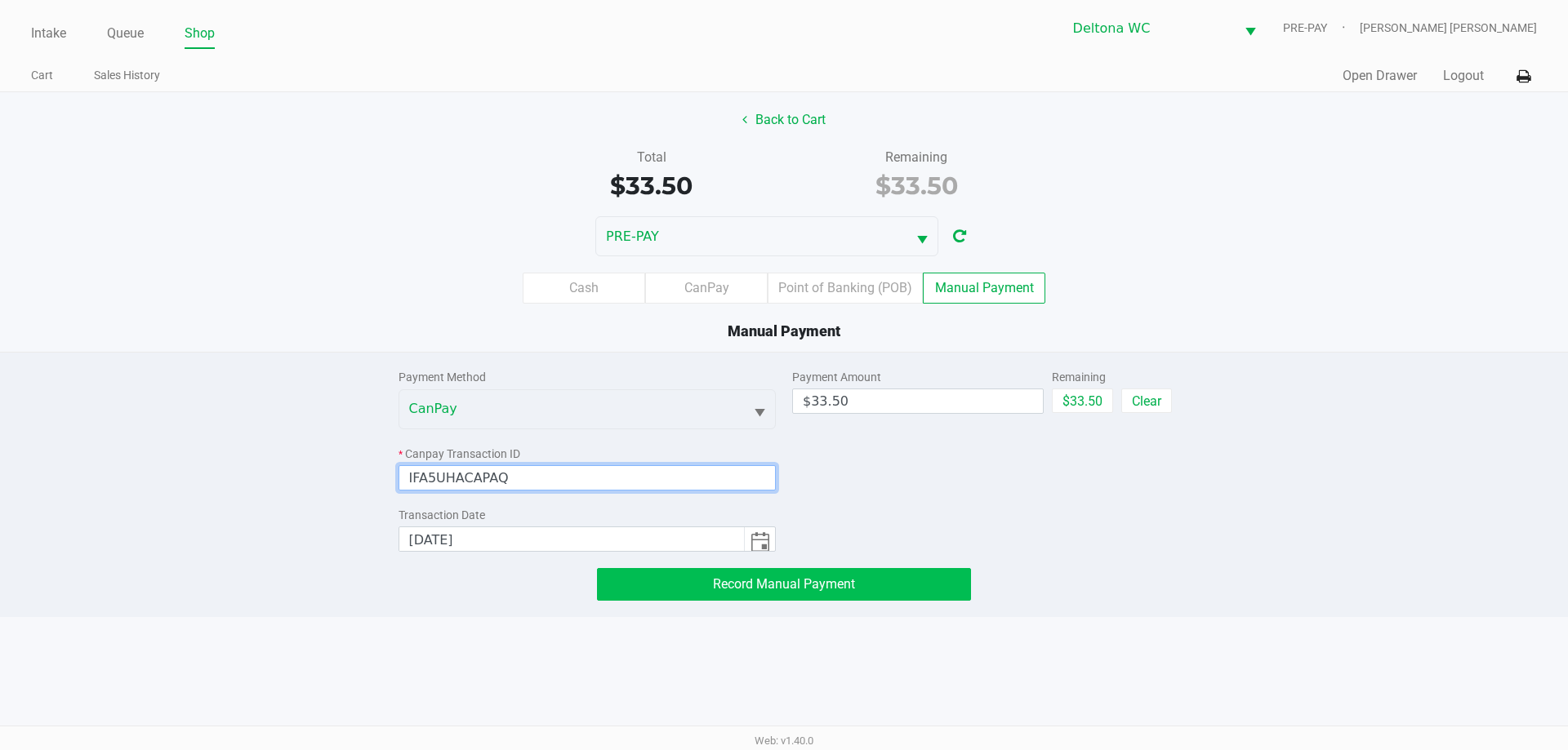
type input "IFA5UHACAPAQ"
click at [807, 576] on span "Record Manual Payment" at bounding box center [784, 584] width 142 height 16
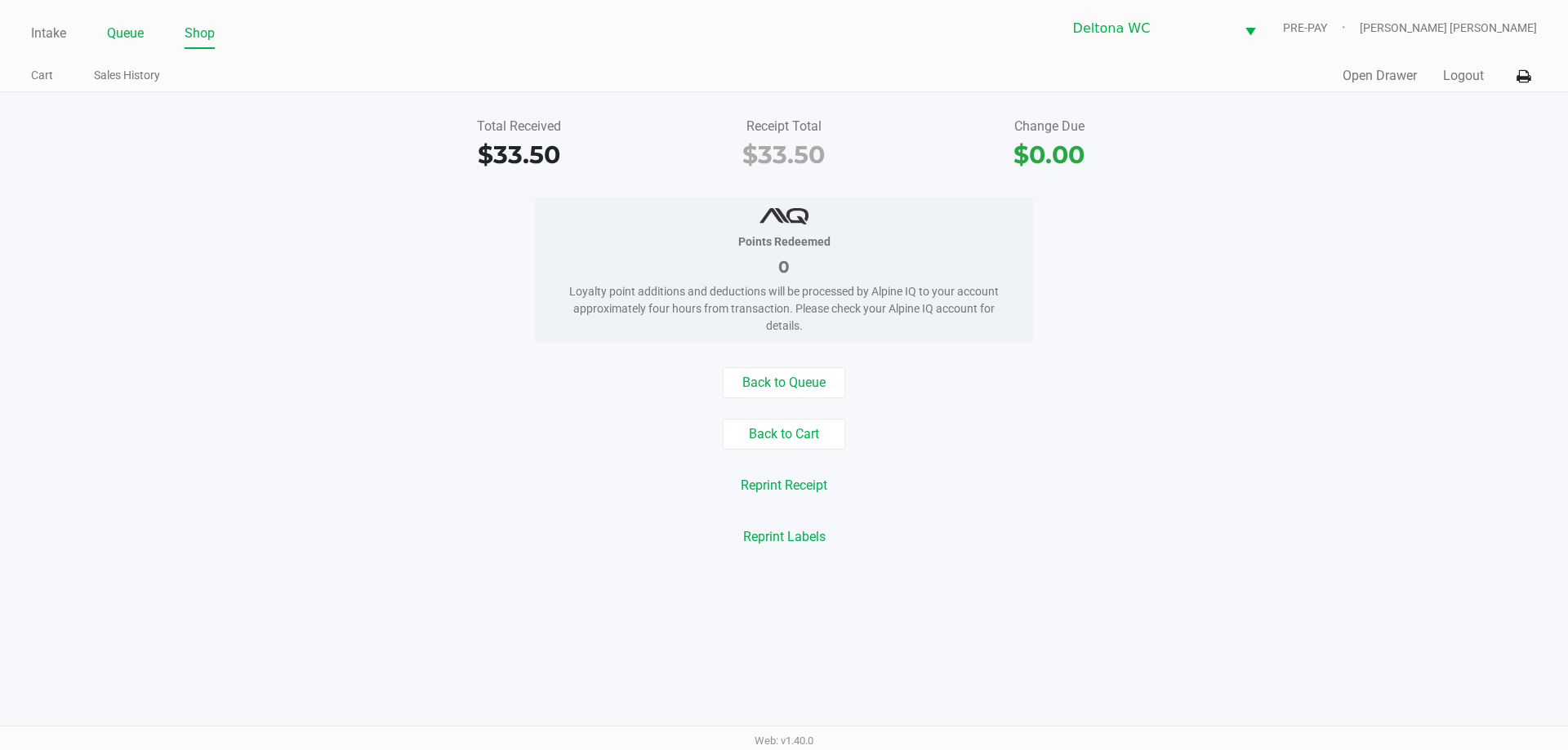
click at [129, 27] on link "Queue" at bounding box center [125, 34] width 36 height 23
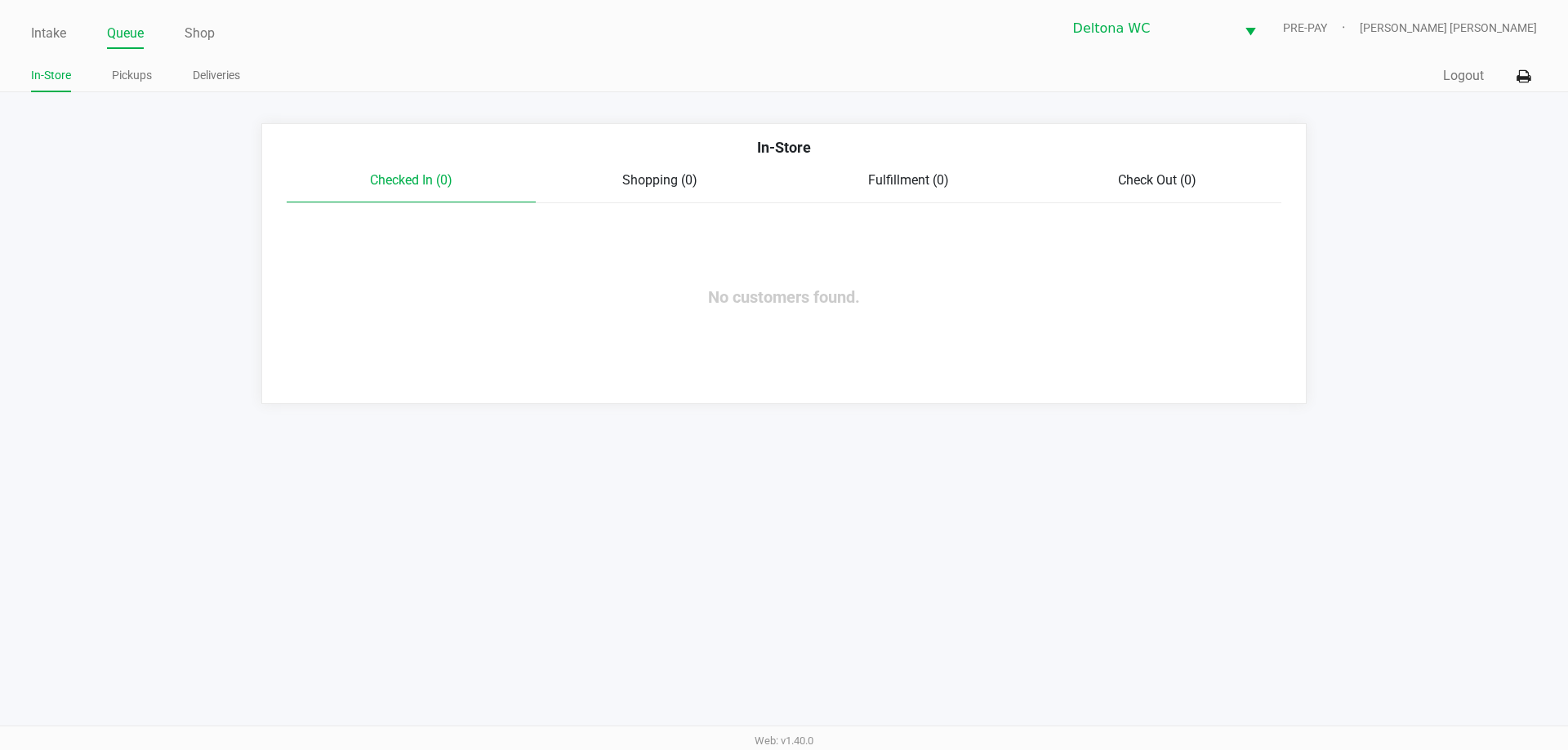
click at [127, 92] on app-point-of-sale "Intake Queue Shop Deltona WC PRE-PAY [PERSON_NAME] [PERSON_NAME] In-Store Picku…" at bounding box center [784, 202] width 1568 height 404
click at [123, 79] on link "Pickups" at bounding box center [132, 75] width 40 height 21
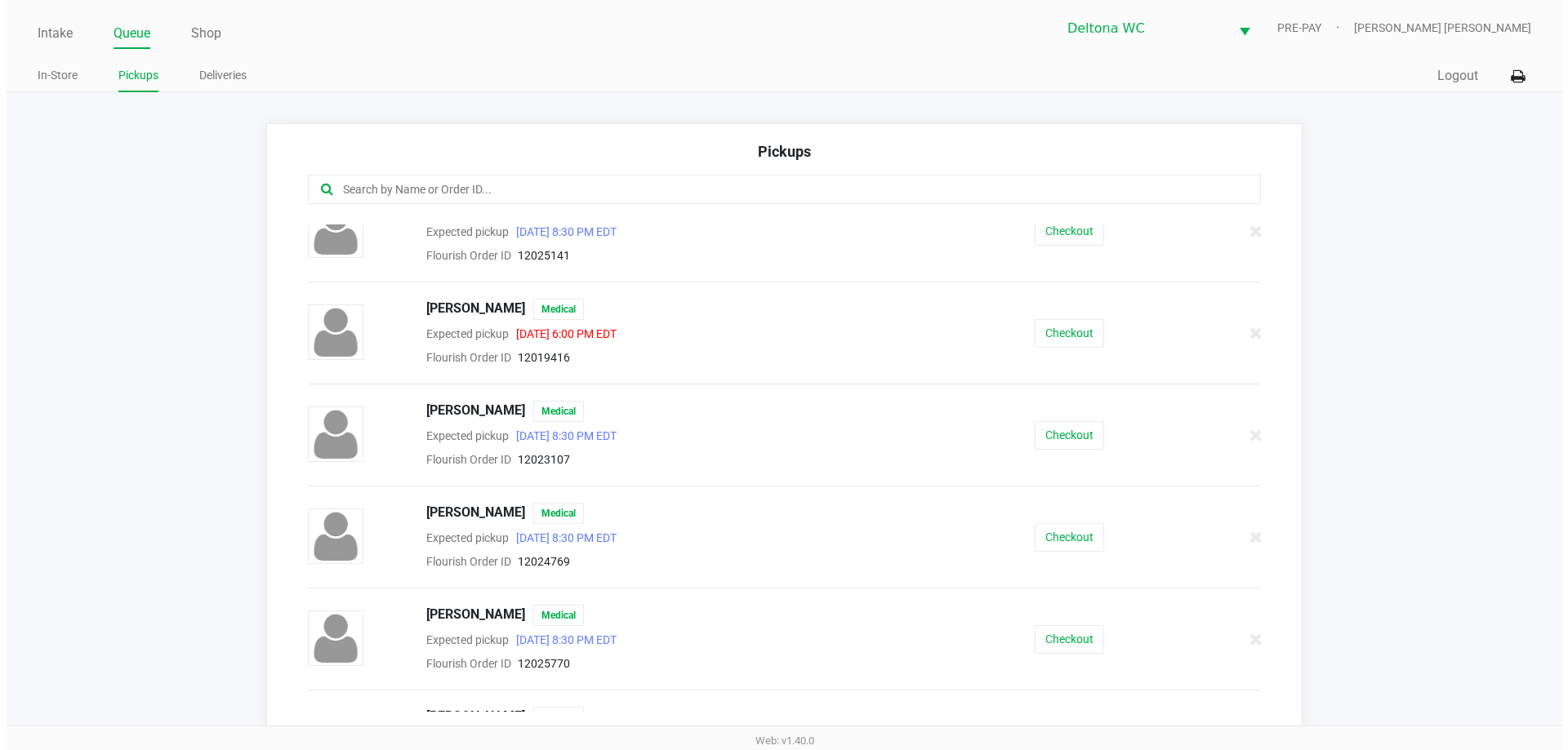
scroll to position [326, 0]
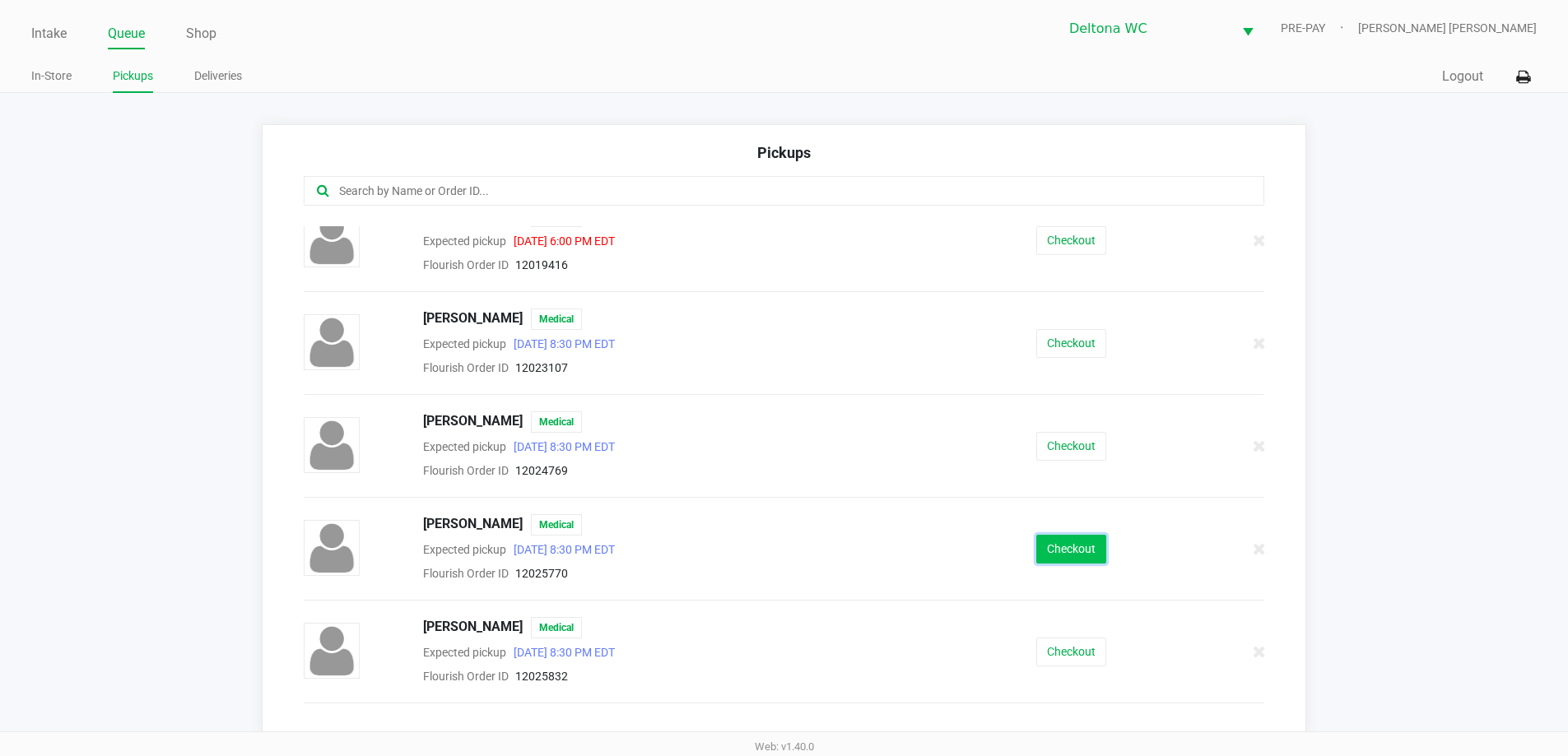
click at [1048, 556] on button "Checkout" at bounding box center [1071, 549] width 70 height 29
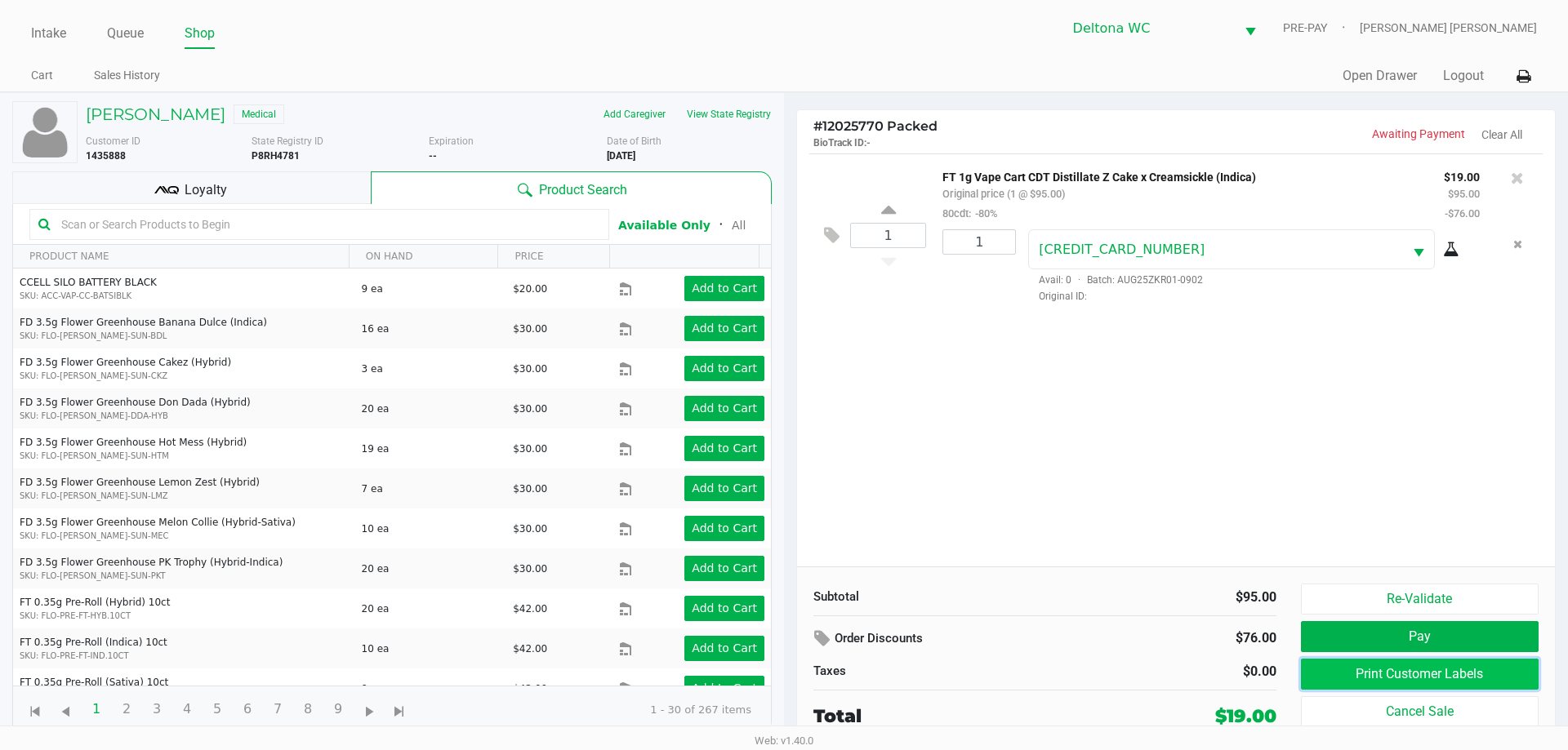
click at [1345, 677] on button "Print Customer Labels" at bounding box center [1419, 674] width 238 height 31
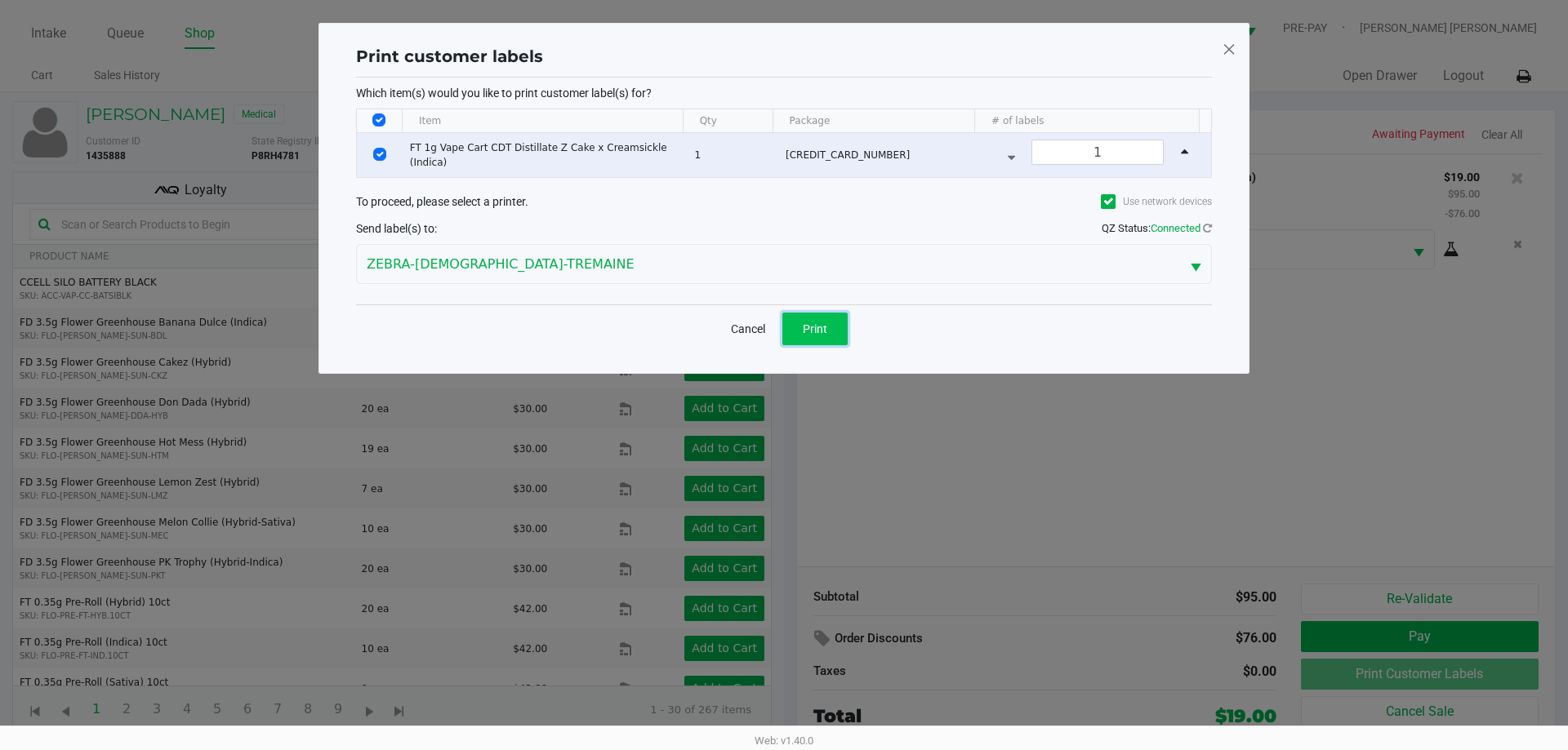
click at [815, 329] on span "Print" at bounding box center [815, 329] width 25 height 13
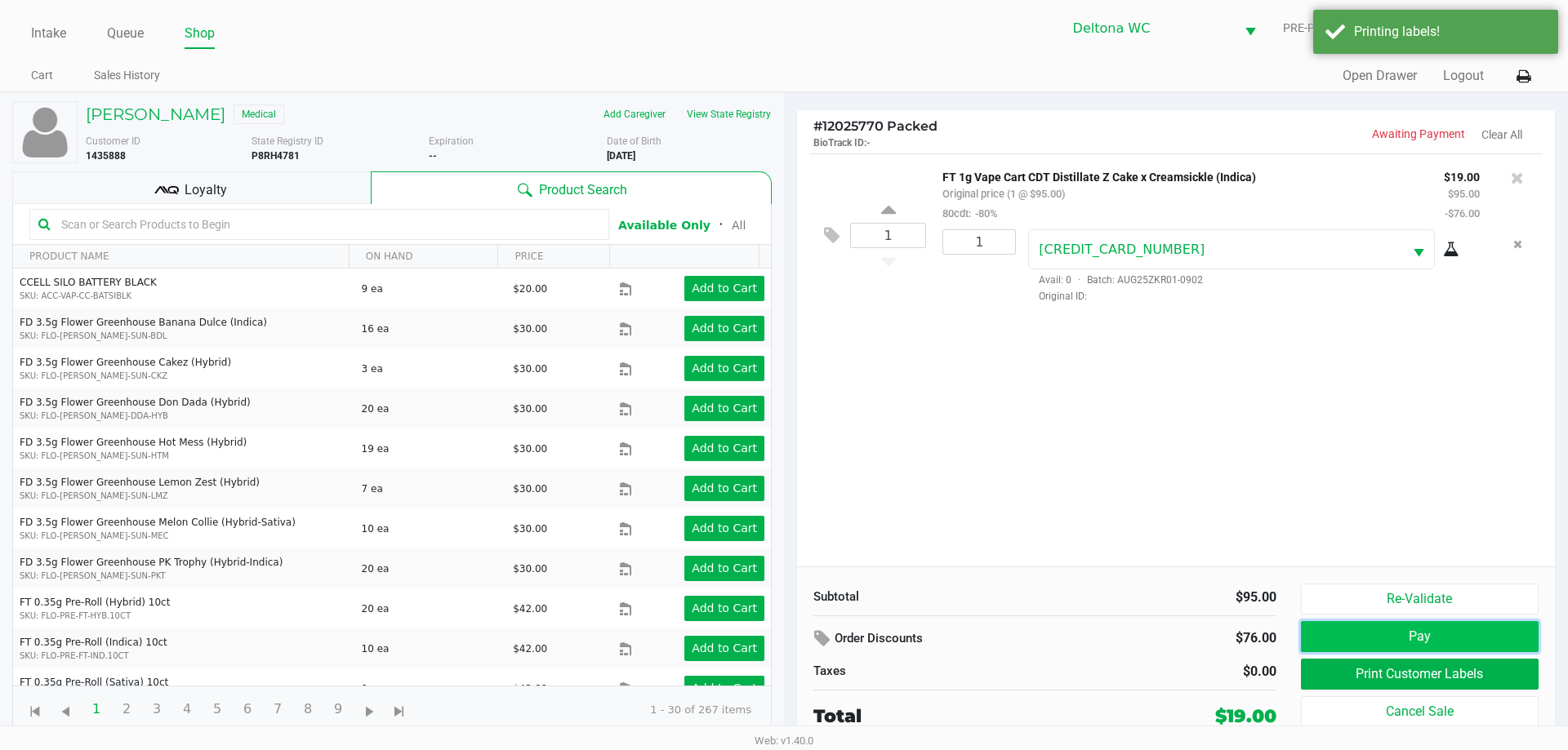
click at [1387, 632] on button "Pay" at bounding box center [1419, 637] width 238 height 31
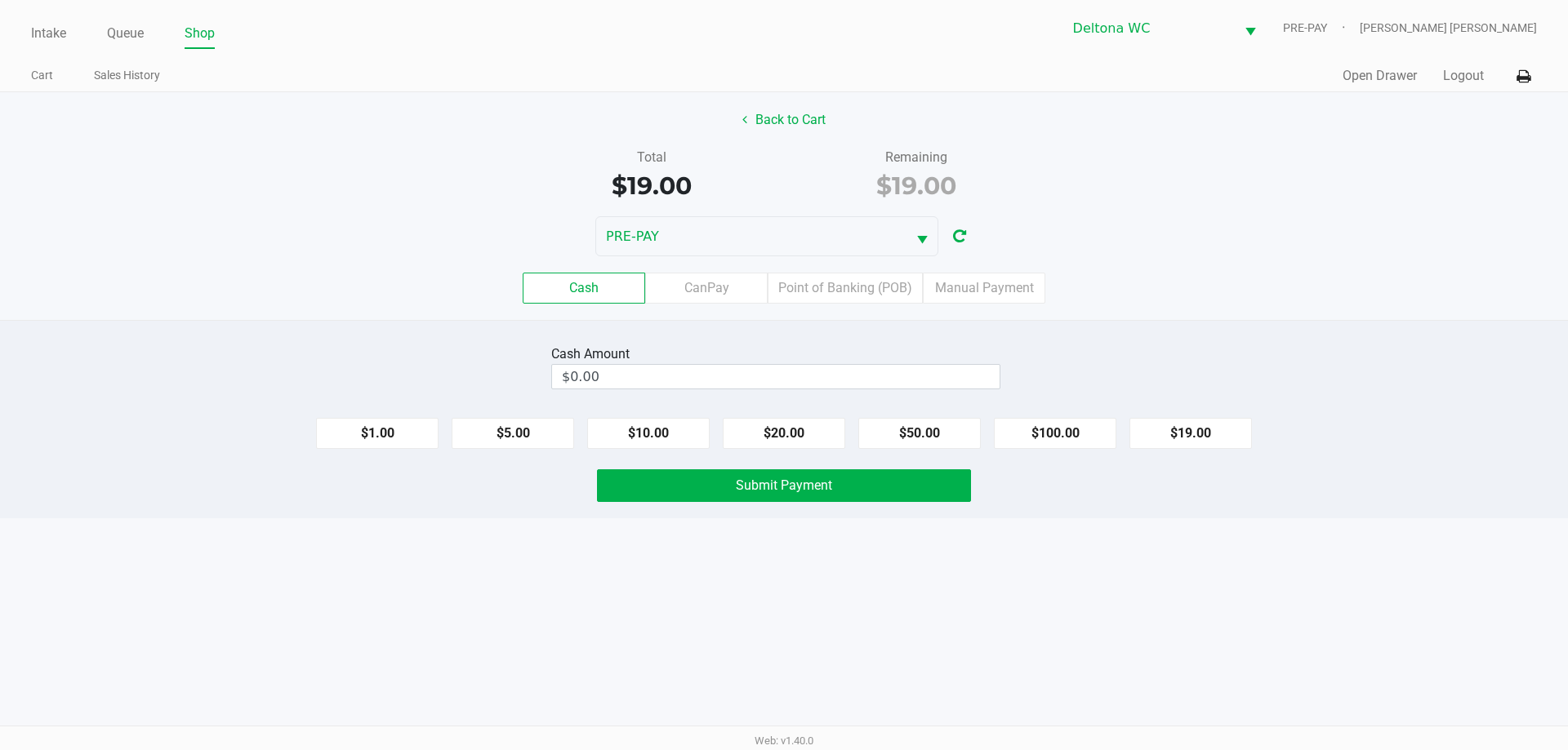
click at [970, 309] on div "Cash CanPay Point of Banking (POB) Manual Payment" at bounding box center [783, 288] width 1592 height 64
drag, startPoint x: 974, startPoint y: 300, endPoint x: 989, endPoint y: 312, distance: 19.2
click at [975, 300] on label "Manual Payment" at bounding box center [984, 287] width 123 height 31
click at [0, 0] on 8 "Manual Payment" at bounding box center [0, 0] width 0 height 0
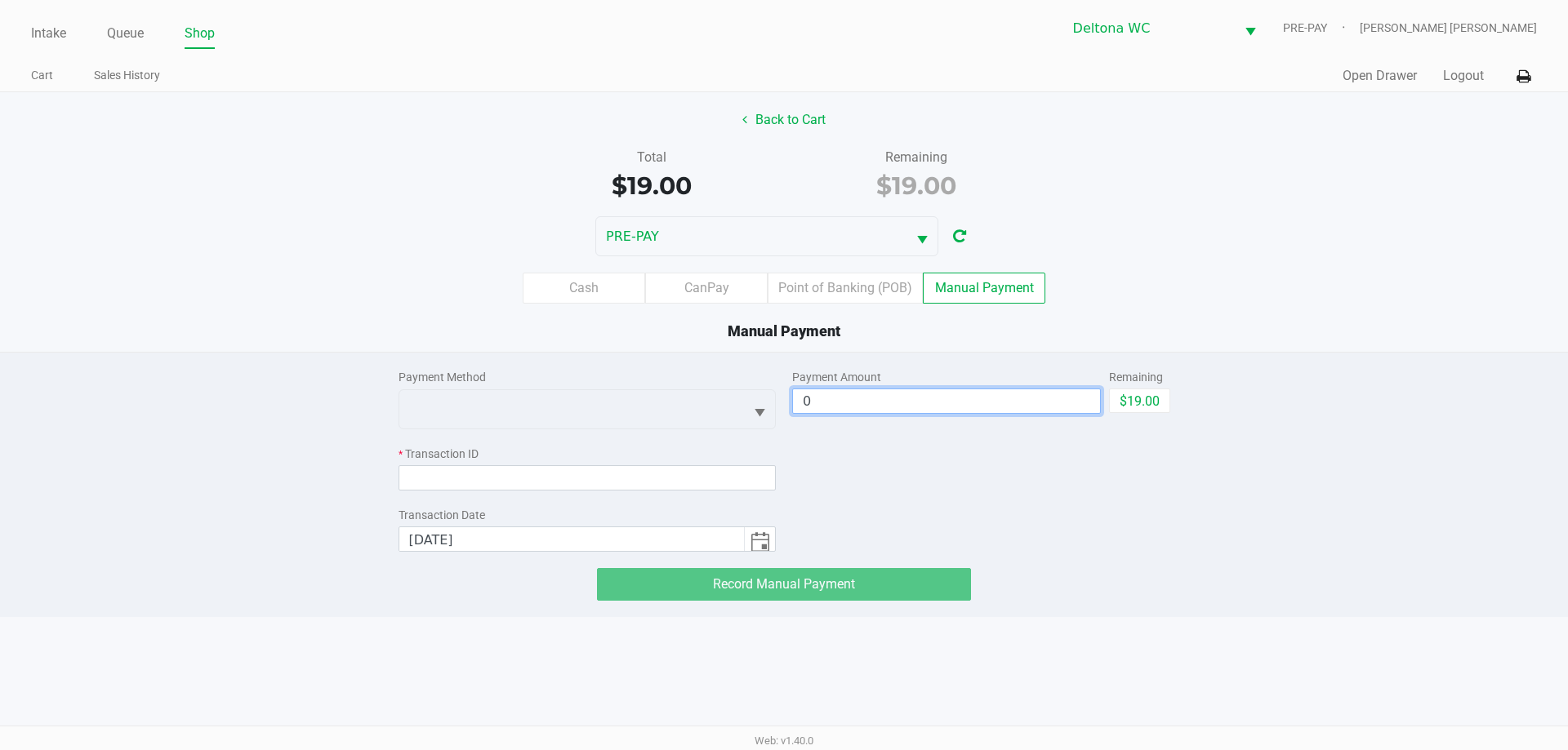
click at [1094, 401] on input "0" at bounding box center [946, 401] width 307 height 24
click at [1124, 410] on button "$19.00" at bounding box center [1139, 401] width 61 height 25
type input "$19.00"
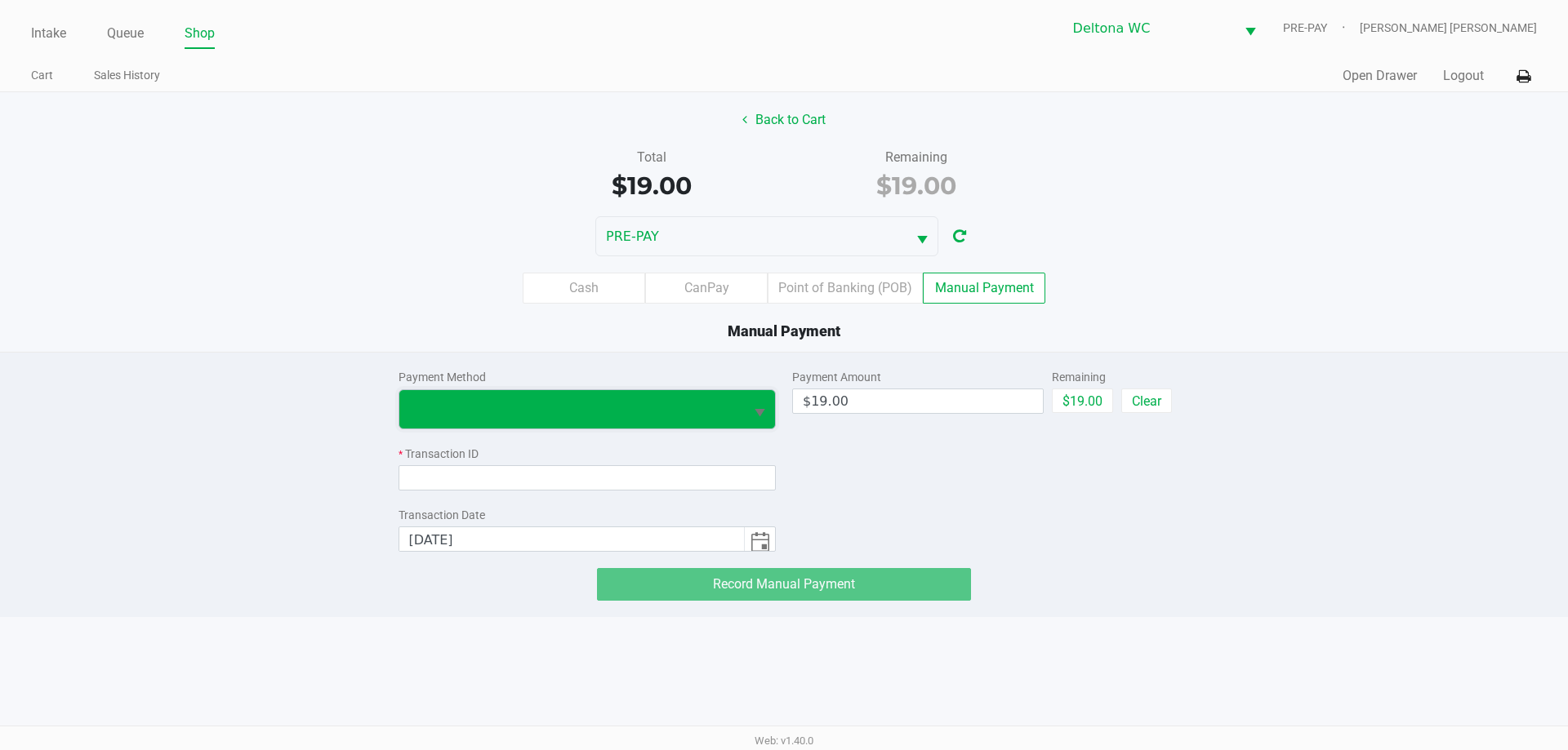
click at [671, 402] on span at bounding box center [572, 409] width 326 height 20
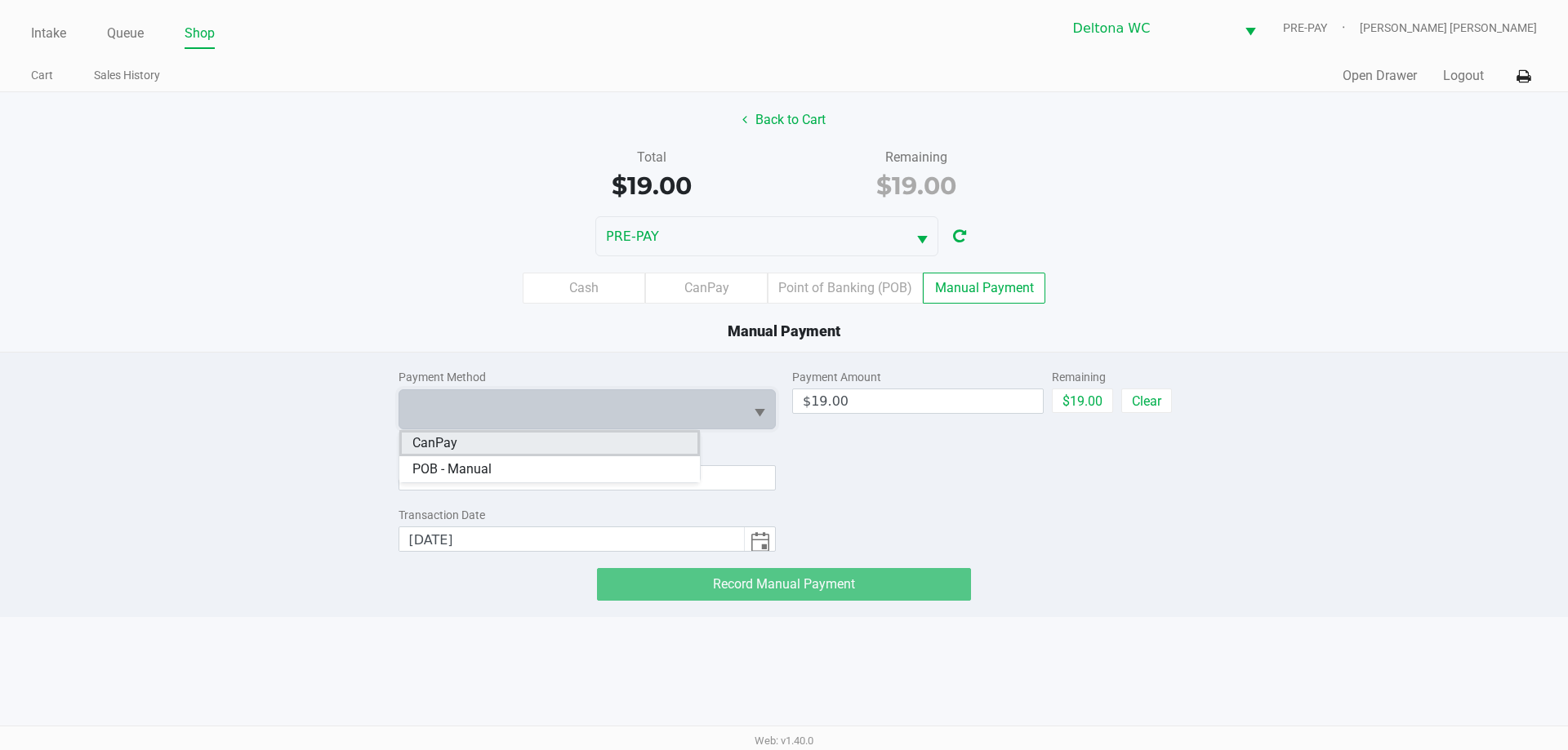
click at [538, 441] on li "CanPay" at bounding box center [549, 444] width 301 height 26
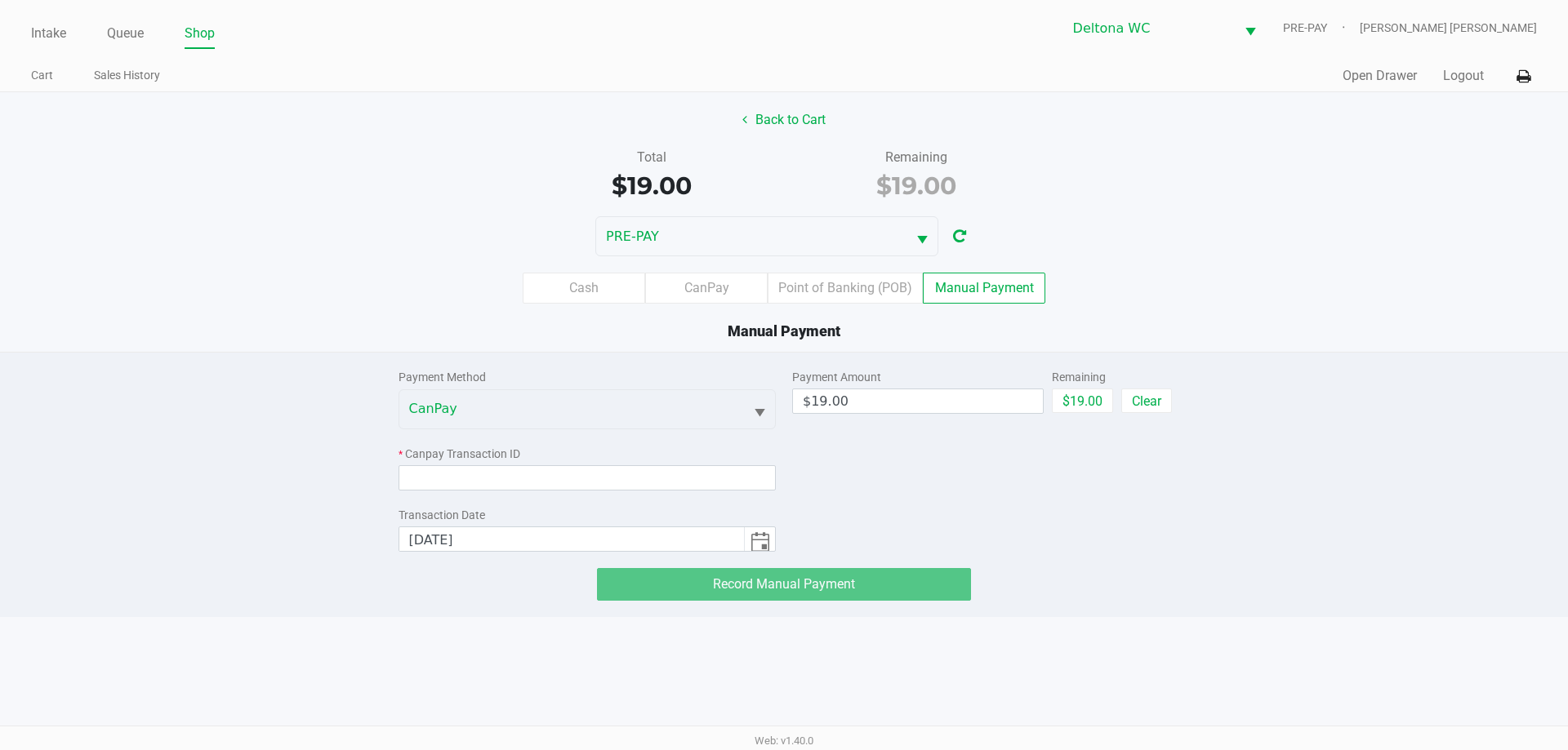
click at [1247, 529] on div "Payment Method CanPay * Canpay Transaction ID Transaction Date [DATE] Payment A…" at bounding box center [783, 477] width 1592 height 248
click at [588, 475] on input at bounding box center [587, 478] width 378 height 26
paste input "8EWISE9EYABE"
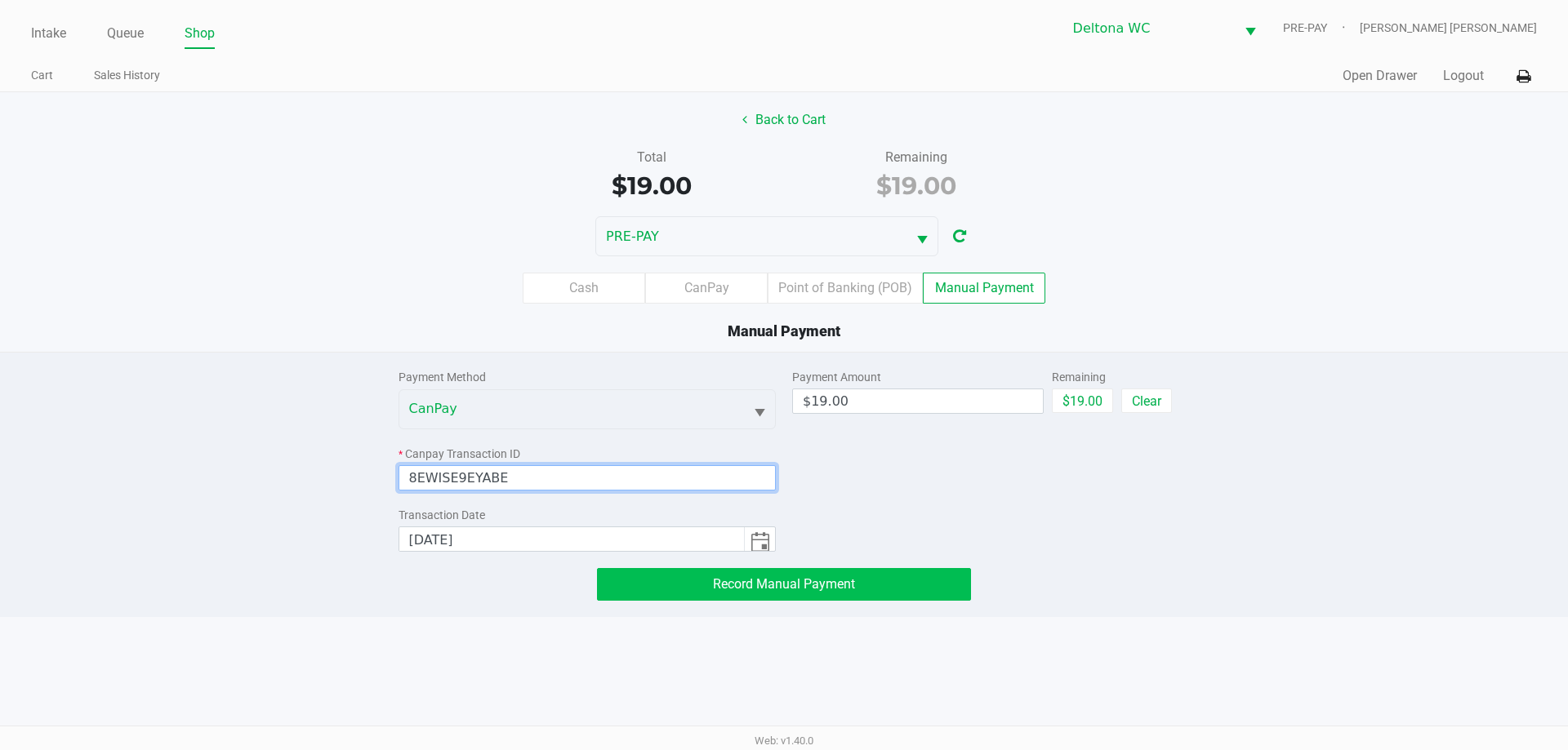
type input "8EWISE9EYABE"
click at [826, 585] on span "Record Manual Payment" at bounding box center [784, 584] width 142 height 16
